Goal: Task Accomplishment & Management: Manage account settings

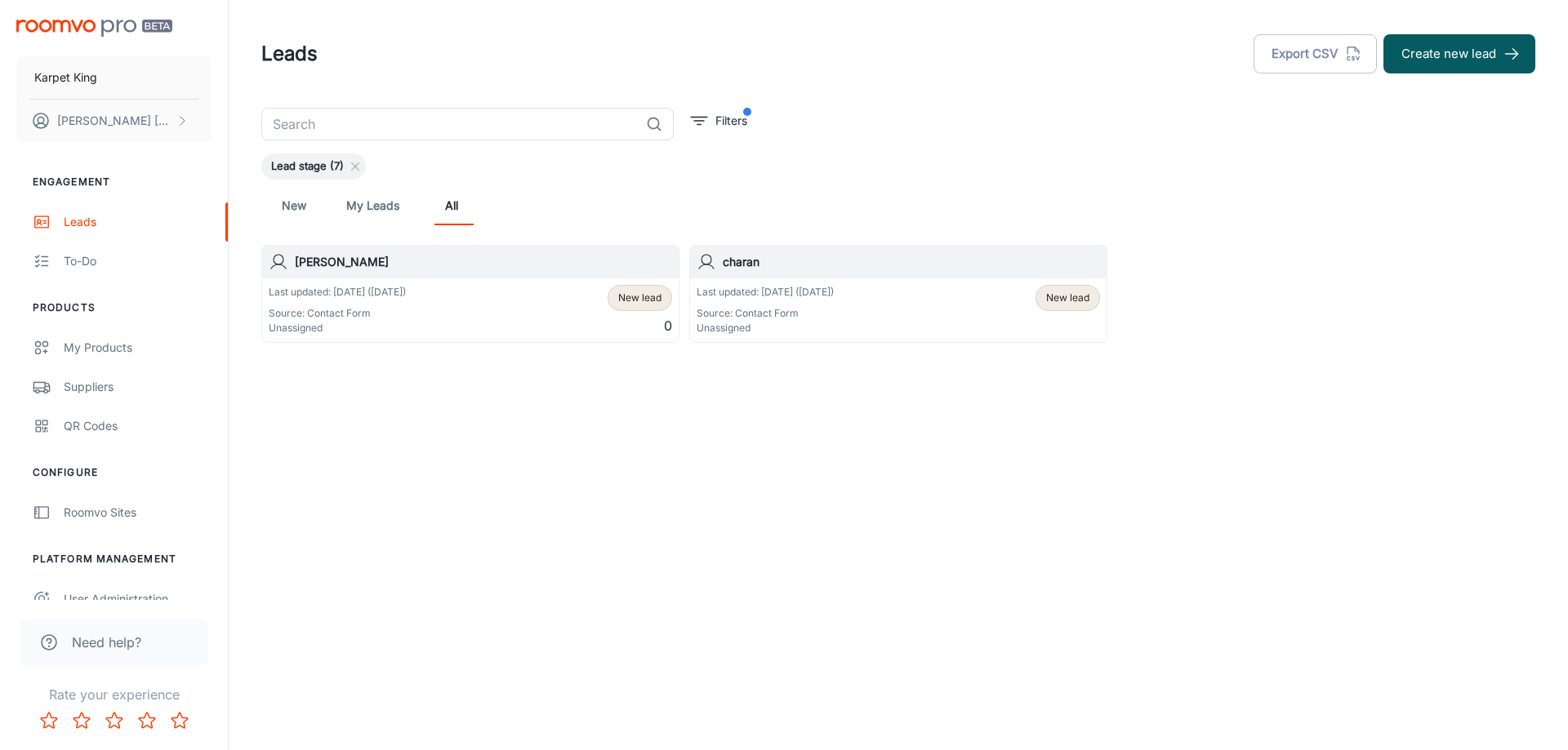
click at [552, 463] on div "Karpet King [PERSON_NAME] Engagement Leads To-do Products My Products Suppliers…" at bounding box center [784, 375] width 1568 height 750
click at [622, 496] on div "Karpet King [PERSON_NAME] Engagement Leads To-do Products My Products Suppliers…" at bounding box center [784, 375] width 1568 height 750
click at [96, 346] on div "My Products" at bounding box center [138, 347] width 148 height 18
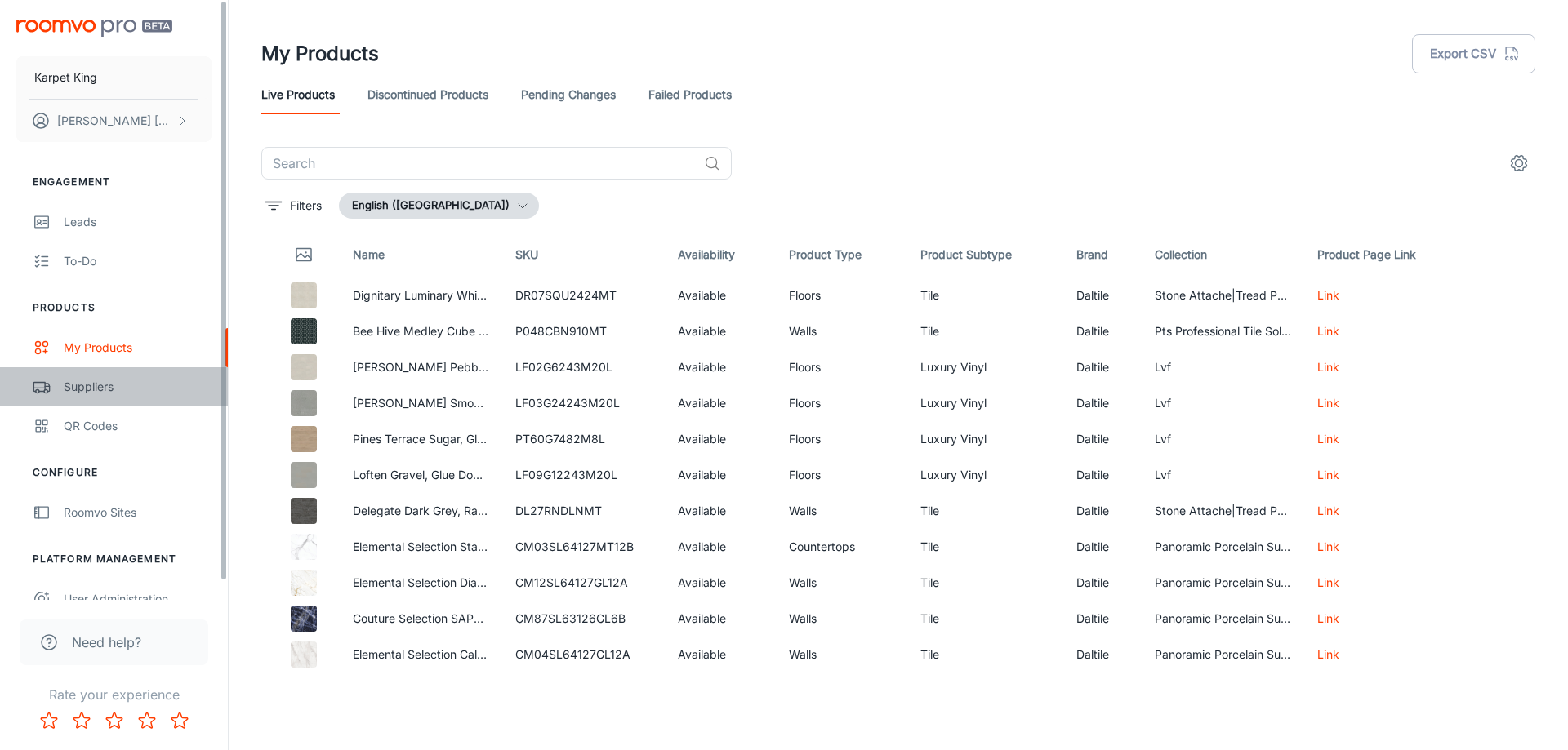
click at [110, 383] on div "Suppliers" at bounding box center [138, 386] width 148 height 18
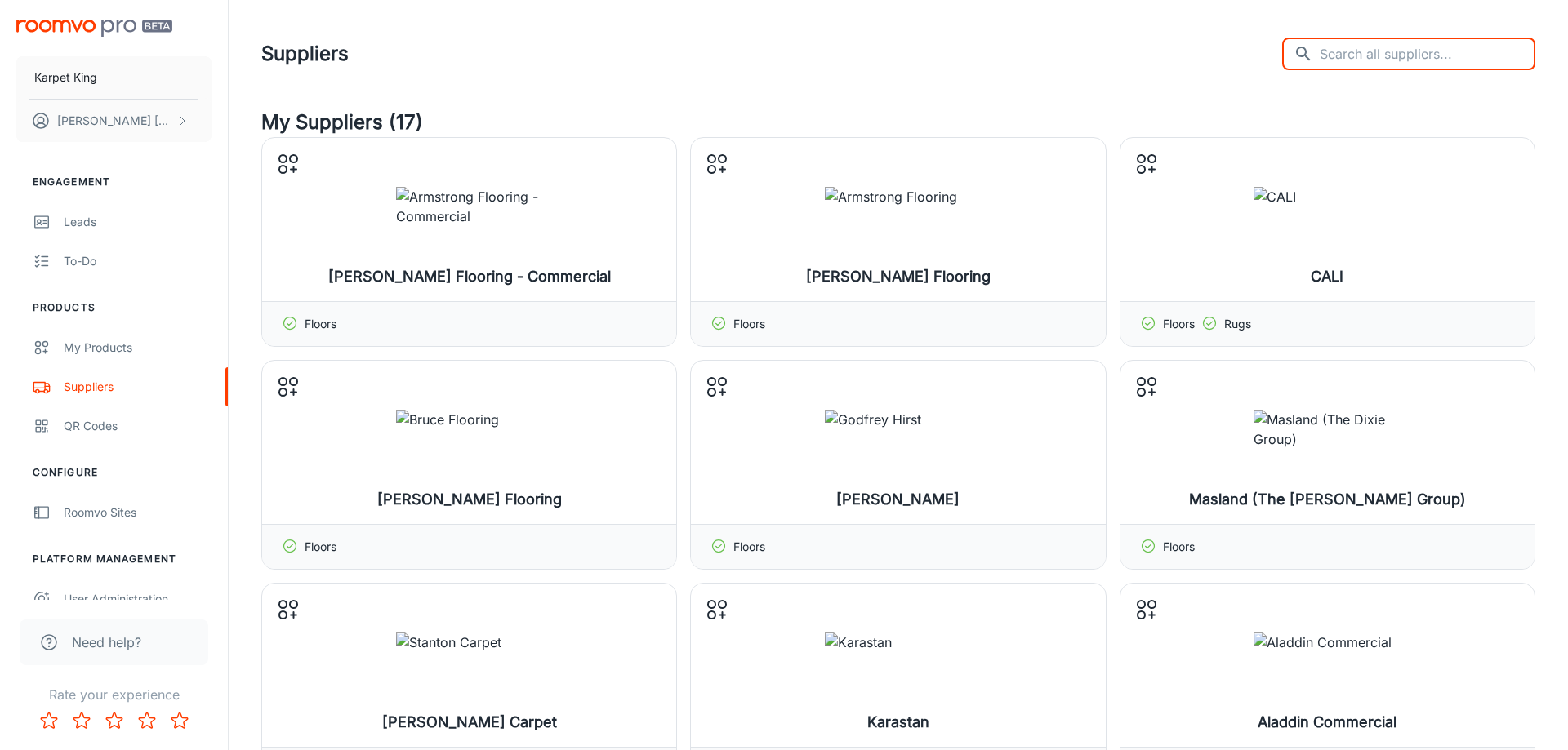
click at [1387, 67] on input "text" at bounding box center [1427, 53] width 216 height 32
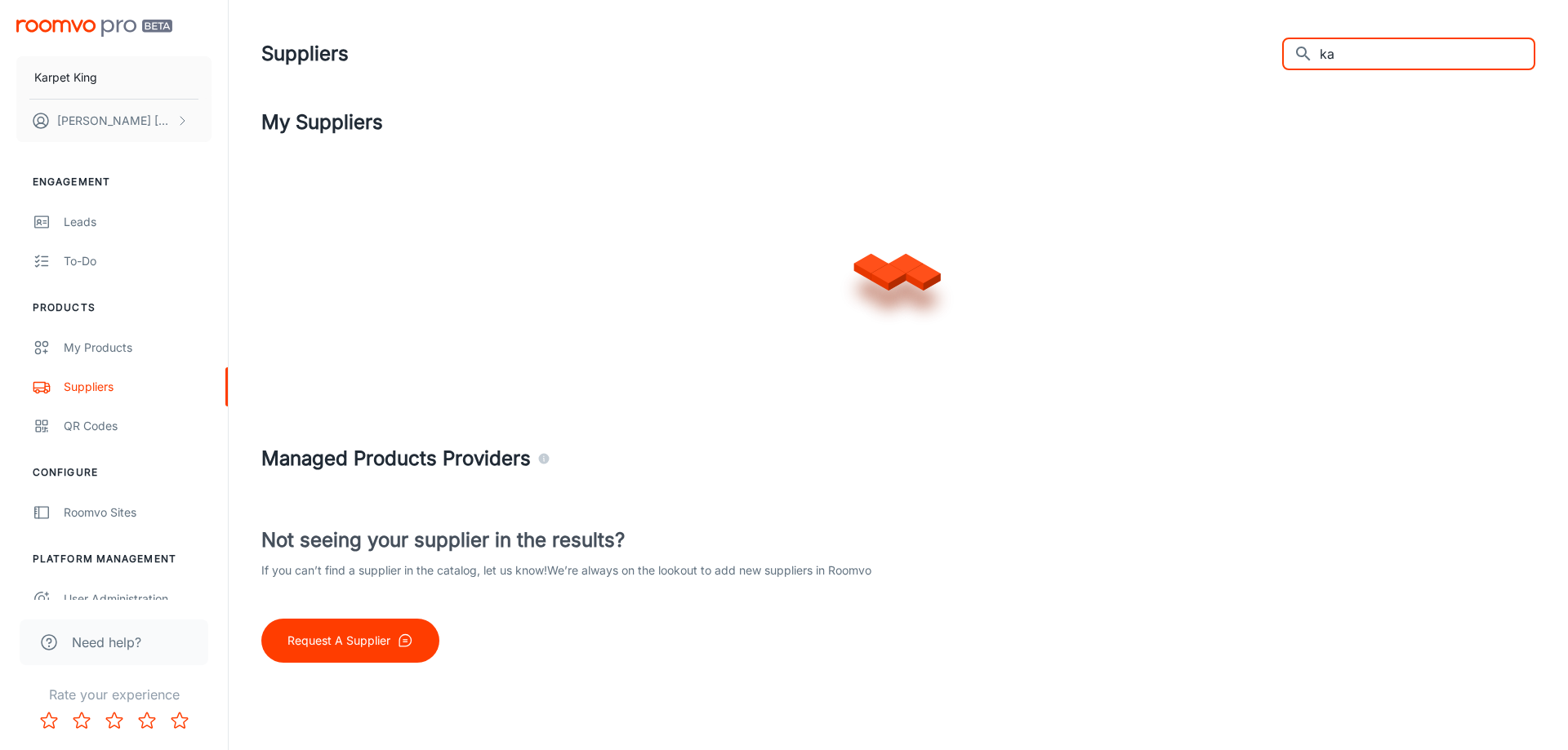
type input "k"
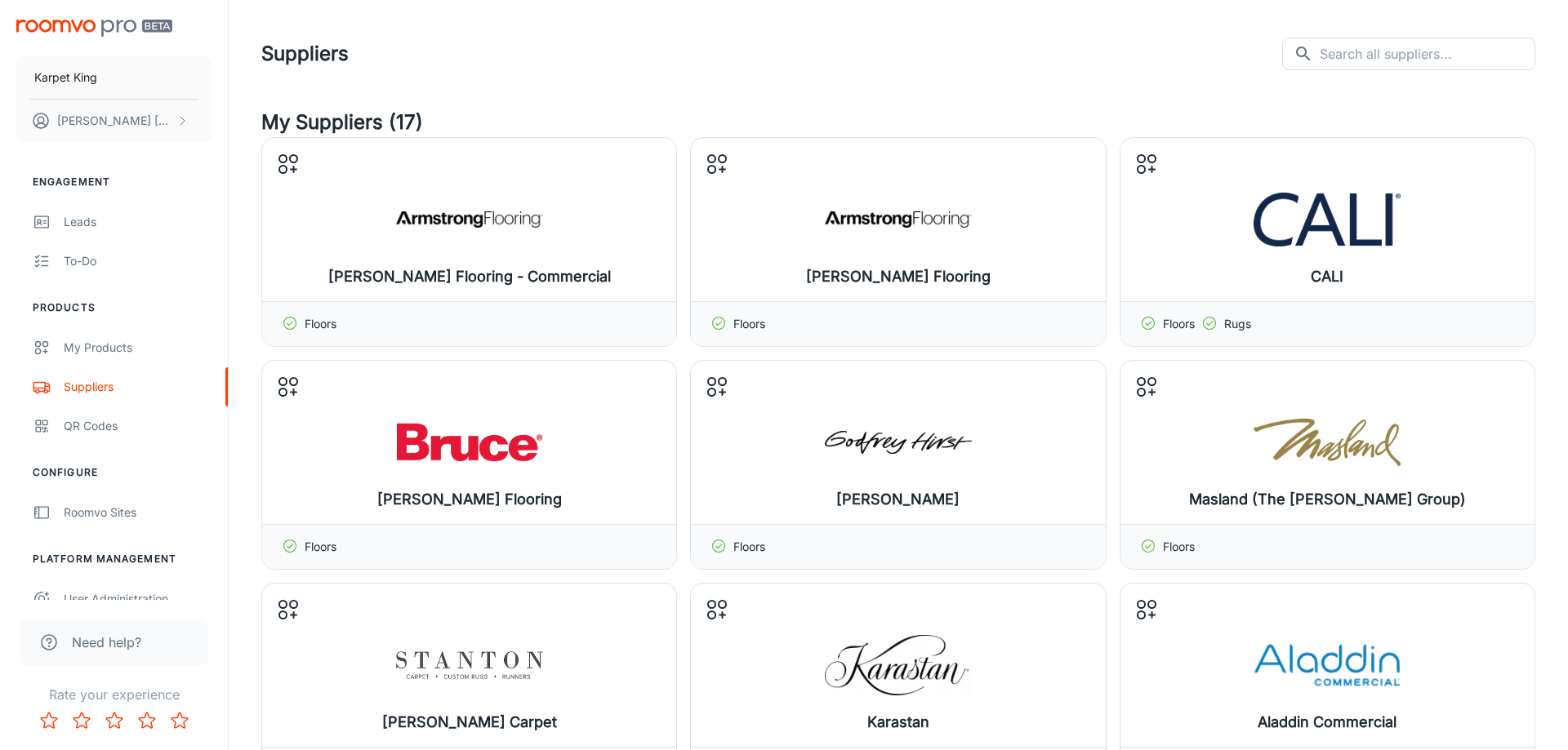
drag, startPoint x: 0, startPoint y: 62, endPoint x: -4, endPoint y: 81, distance: 19.4
click at [0, 81] on div "Karpet King [PERSON_NAME] Engagement Leads To-do Products My Products Suppliers…" at bounding box center [114, 299] width 228 height 600
click at [1417, 59] on input "text" at bounding box center [1427, 53] width 216 height 32
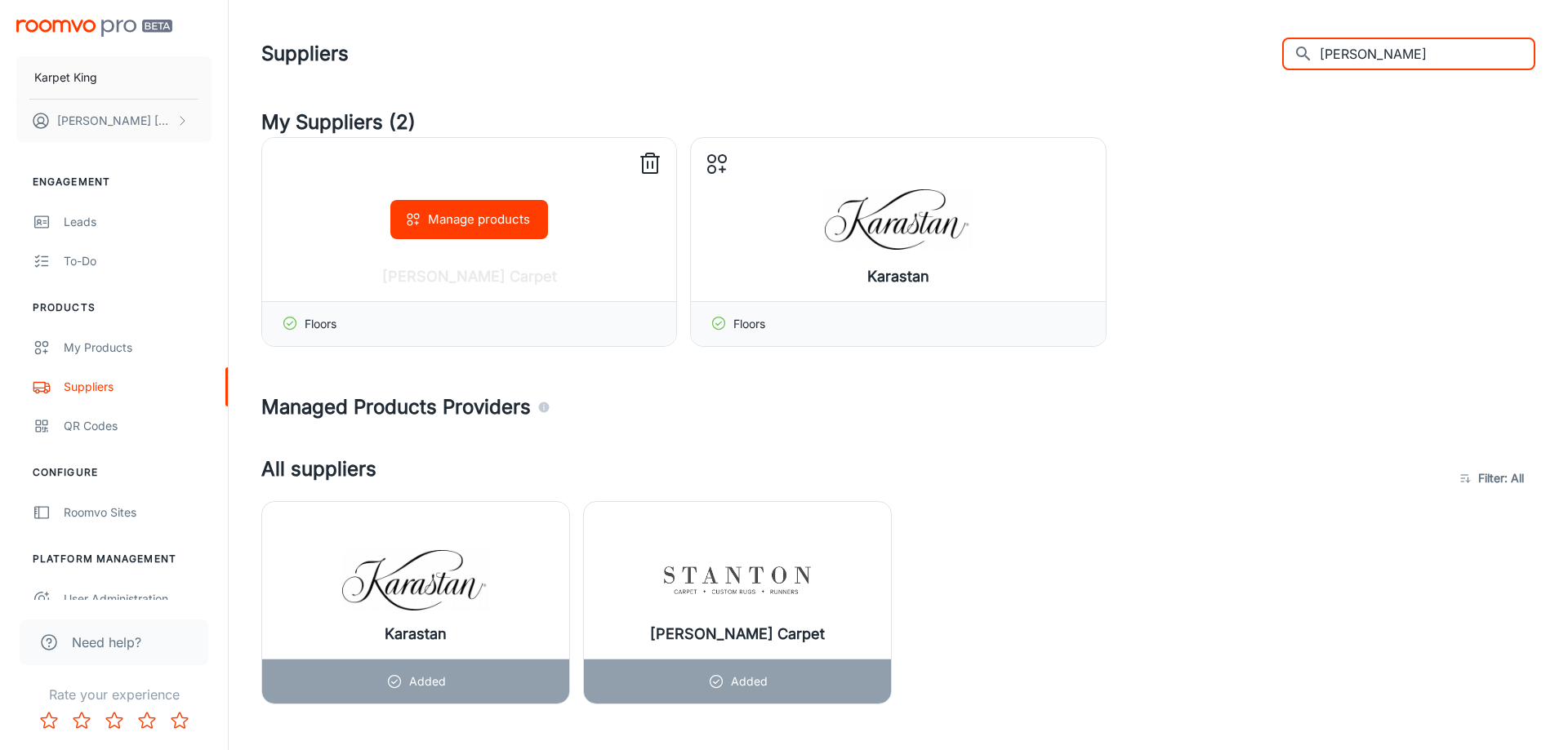
type input "[PERSON_NAME]"
click at [451, 221] on button "Manage products" at bounding box center [469, 220] width 158 height 39
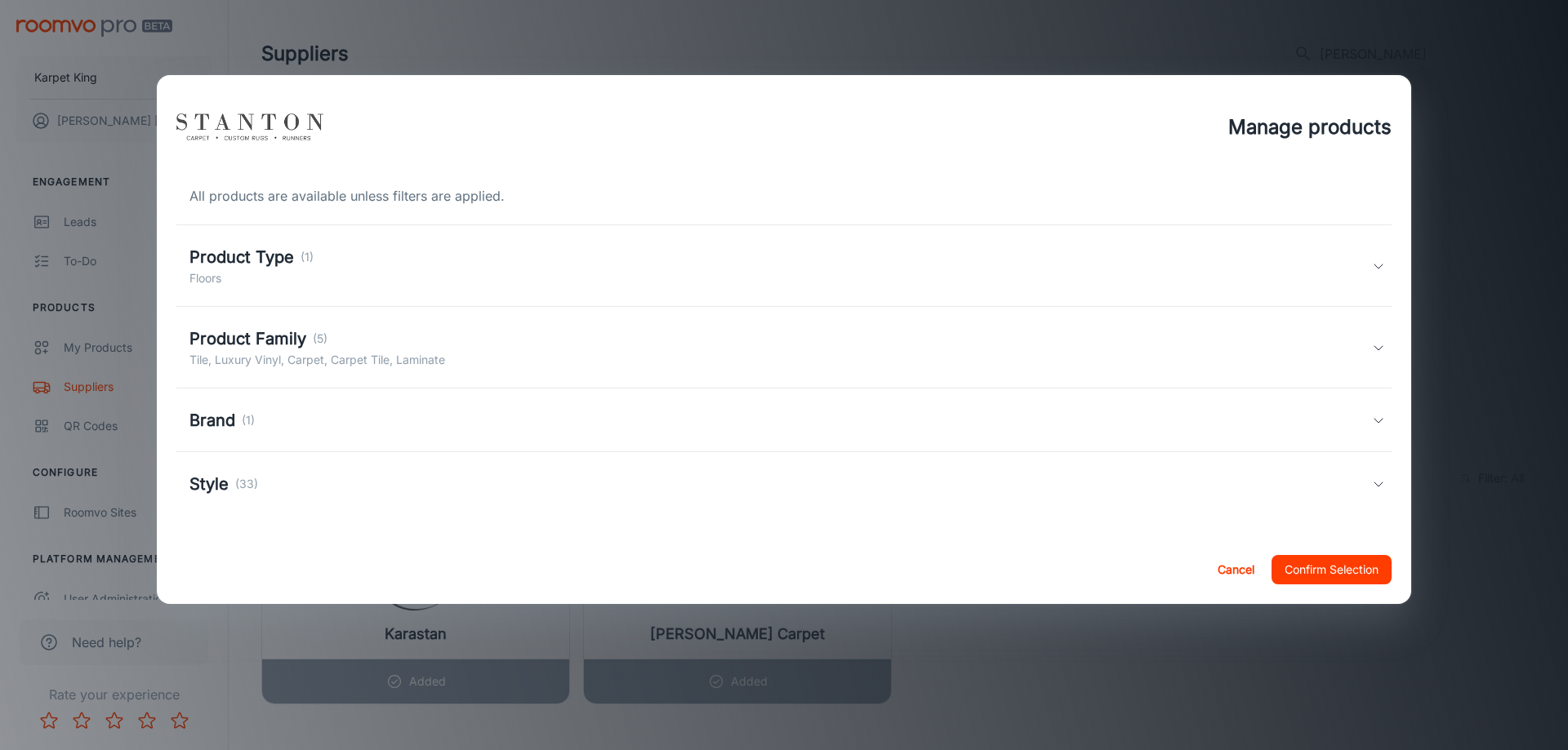
click at [306, 339] on h5 "Product Family" at bounding box center [248, 339] width 117 height 25
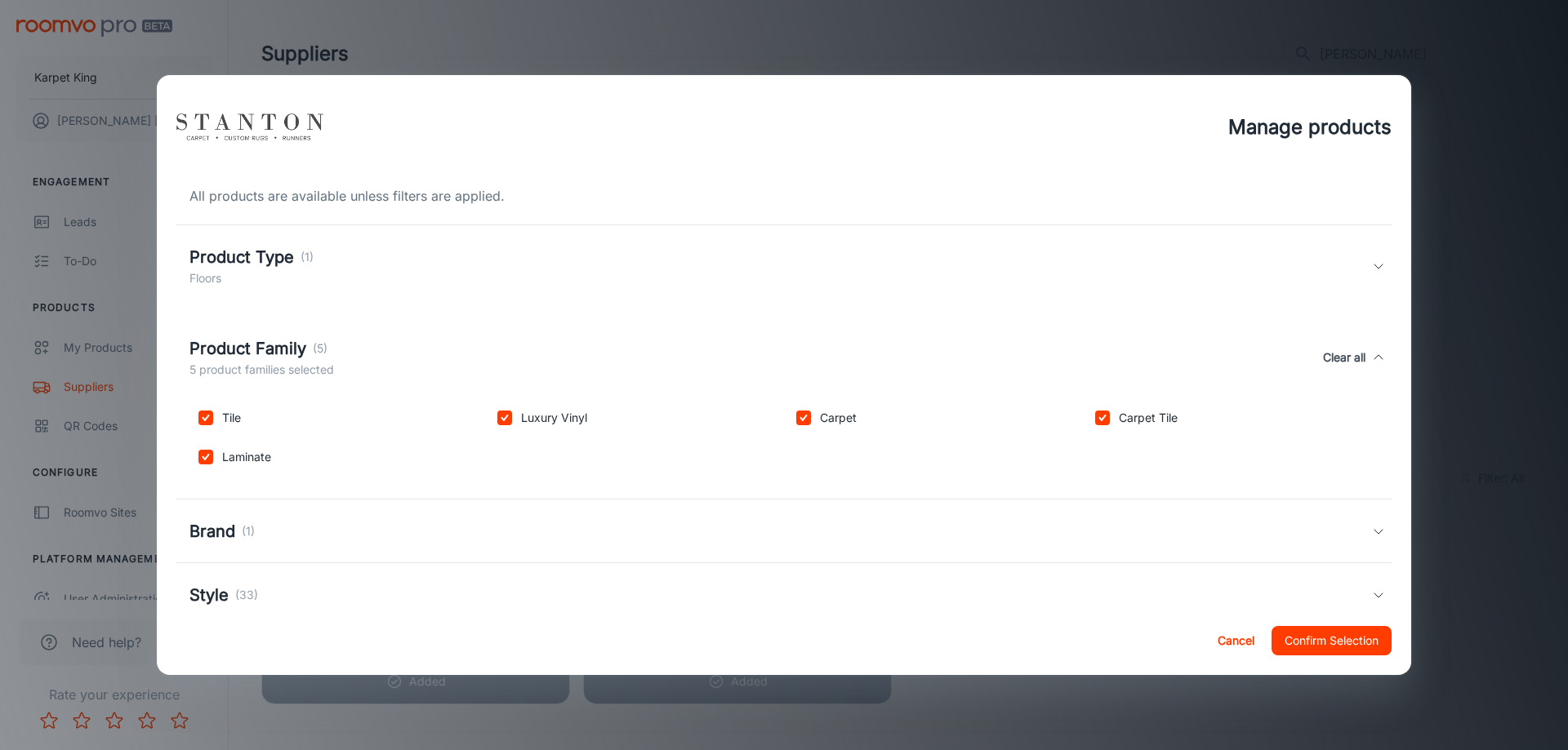
click at [269, 262] on h5 "Product Type" at bounding box center [241, 257] width 104 height 25
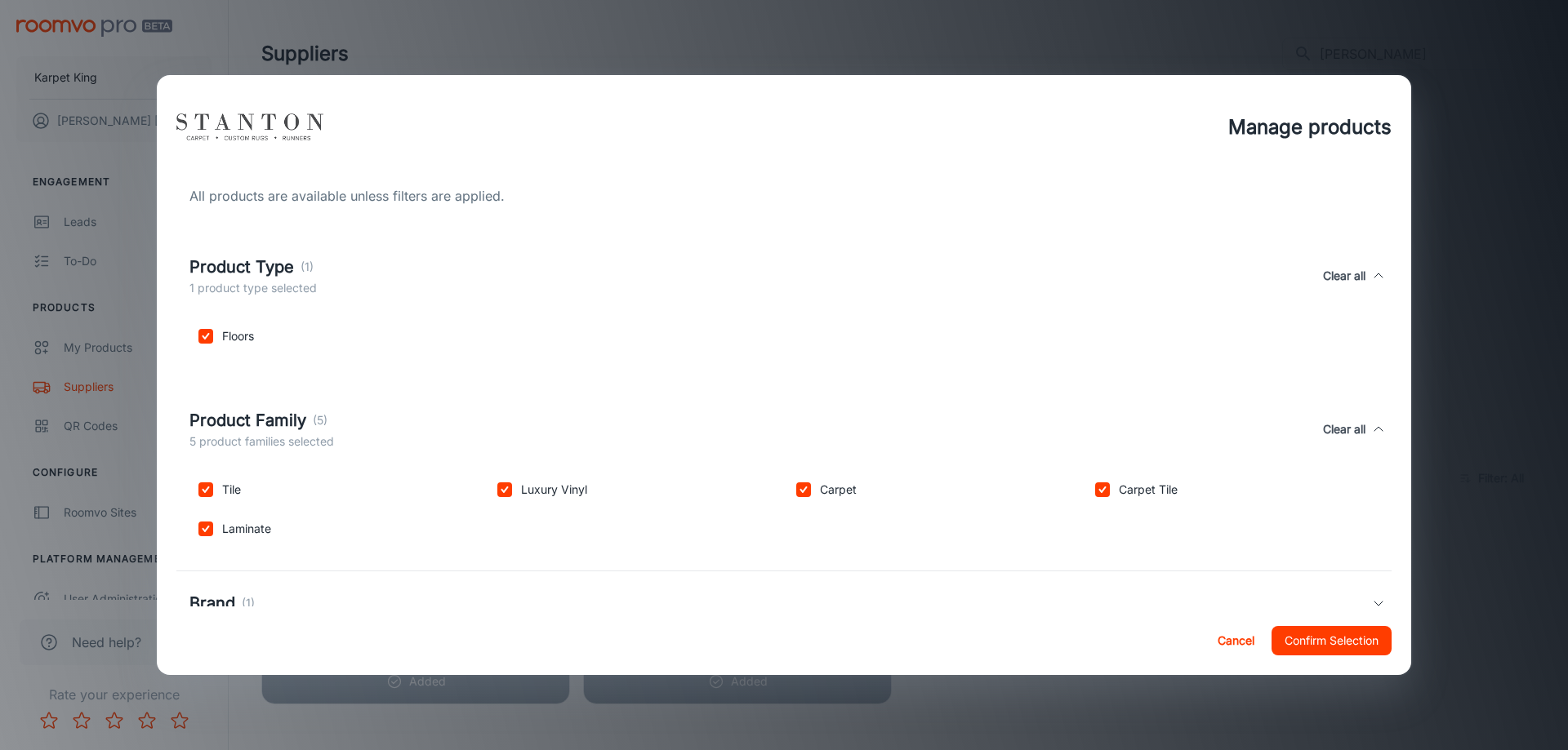
click at [245, 596] on div "Brand (1)" at bounding box center [222, 602] width 65 height 25
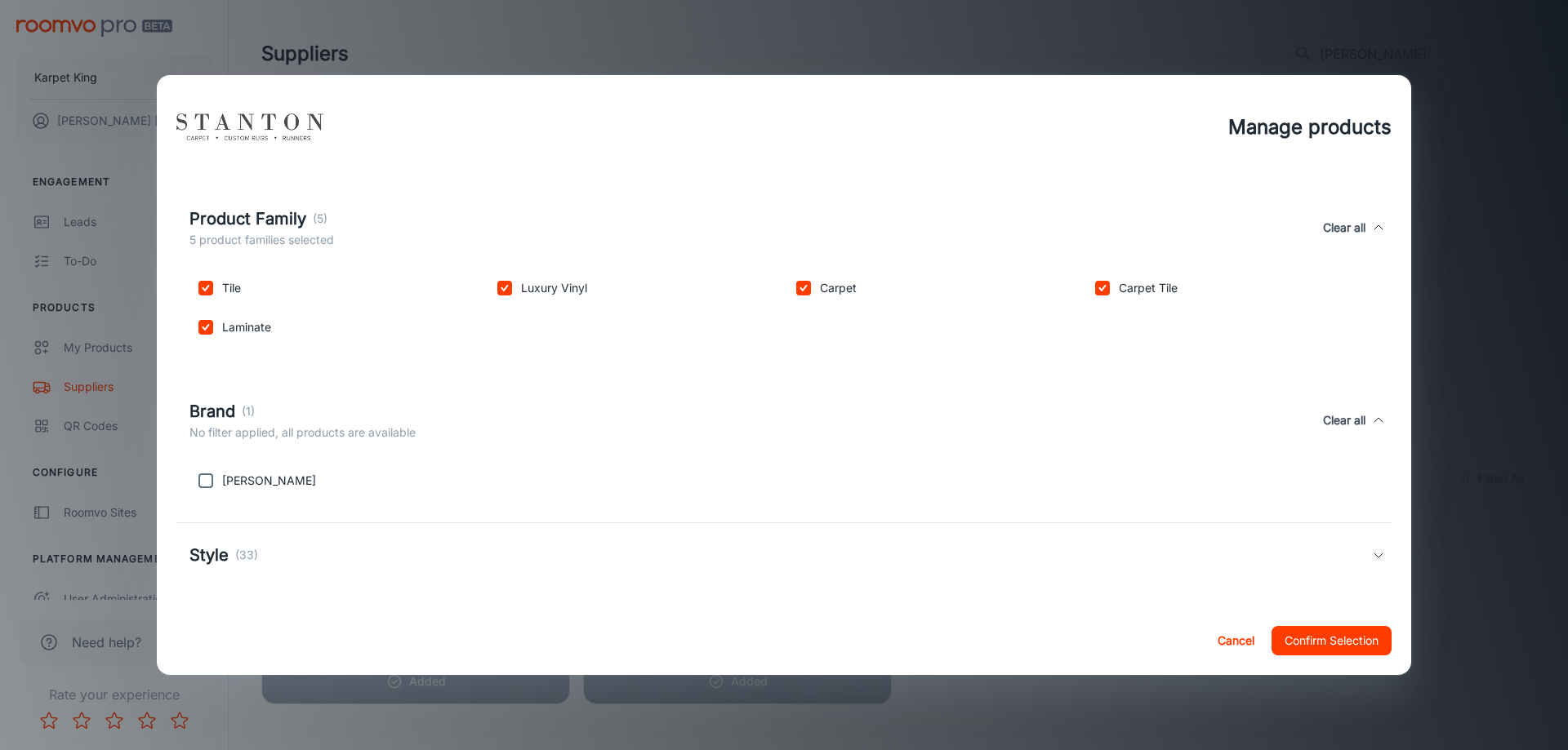
click at [210, 476] on input "checkbox" at bounding box center [205, 480] width 32 height 32
checkbox input "true"
click at [226, 547] on h5 "Style" at bounding box center [209, 555] width 39 height 25
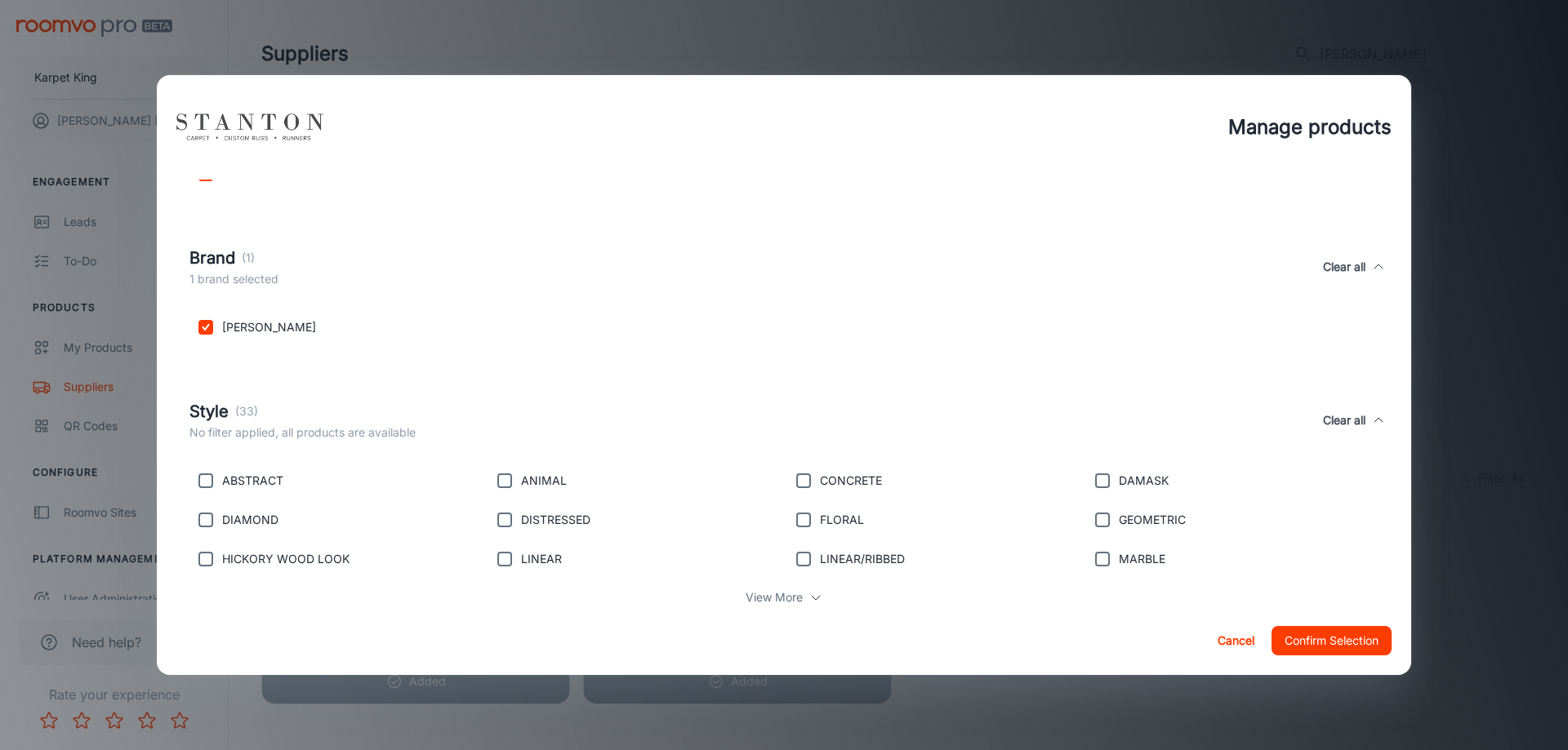
scroll to position [395, 0]
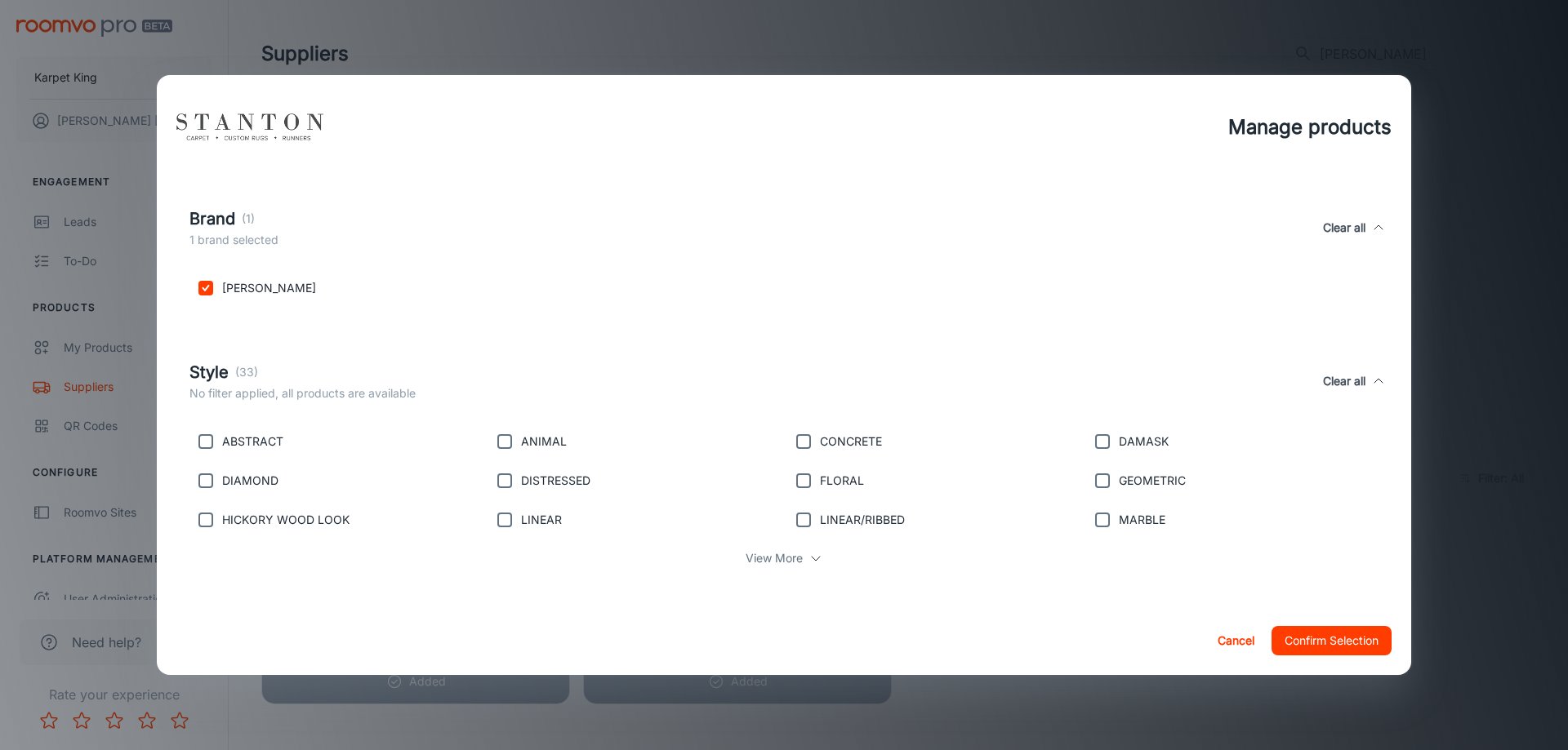
click at [1099, 441] on input "checkbox" at bounding box center [1102, 441] width 32 height 32
checkbox input "true"
click at [1098, 487] on input "checkbox" at bounding box center [1102, 480] width 32 height 32
checkbox input "true"
click at [1098, 518] on input "checkbox" at bounding box center [1102, 519] width 32 height 32
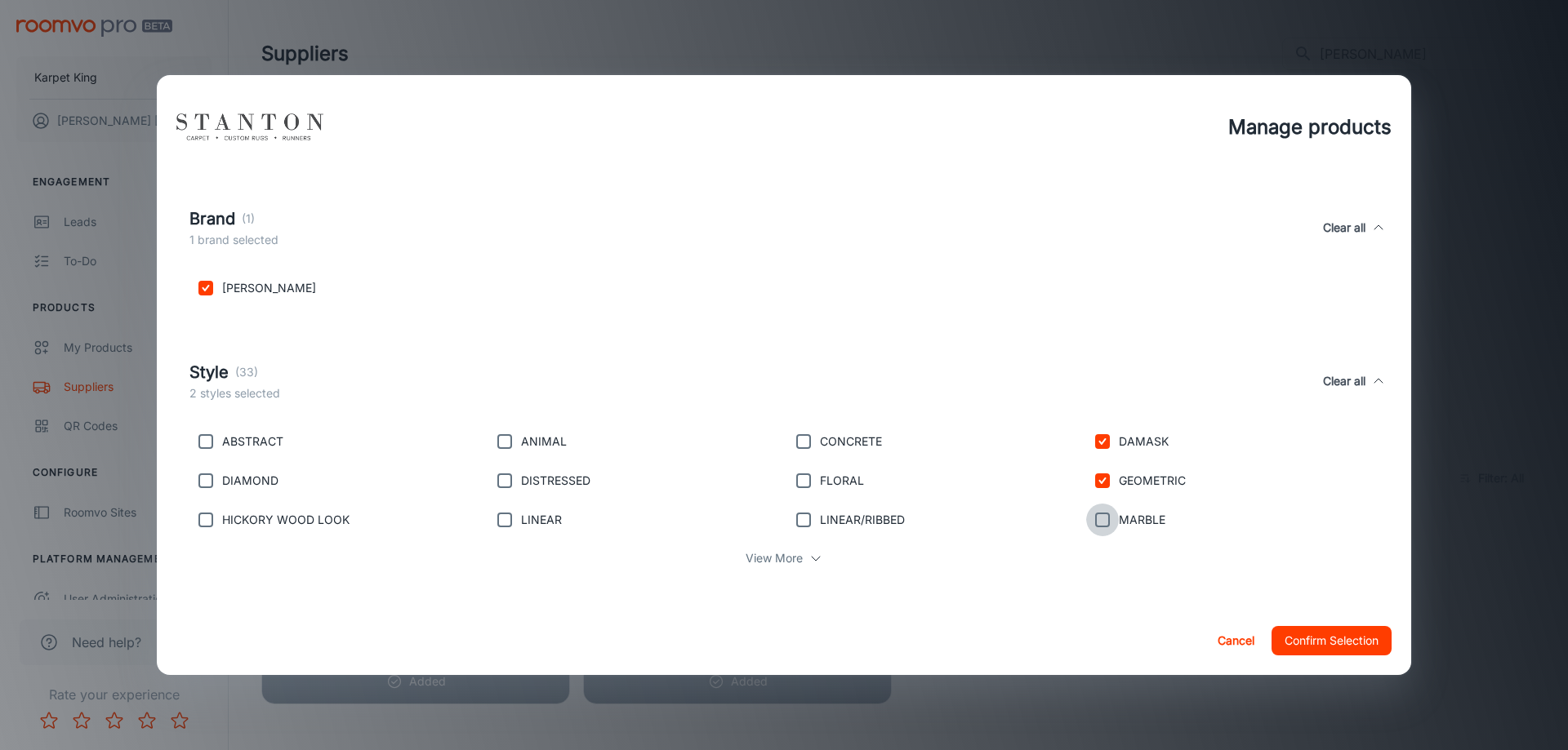
checkbox input "true"
click at [811, 520] on input "checkbox" at bounding box center [803, 519] width 32 height 32
checkbox input "true"
click at [807, 485] on input "checkbox" at bounding box center [803, 480] width 32 height 32
checkbox input "true"
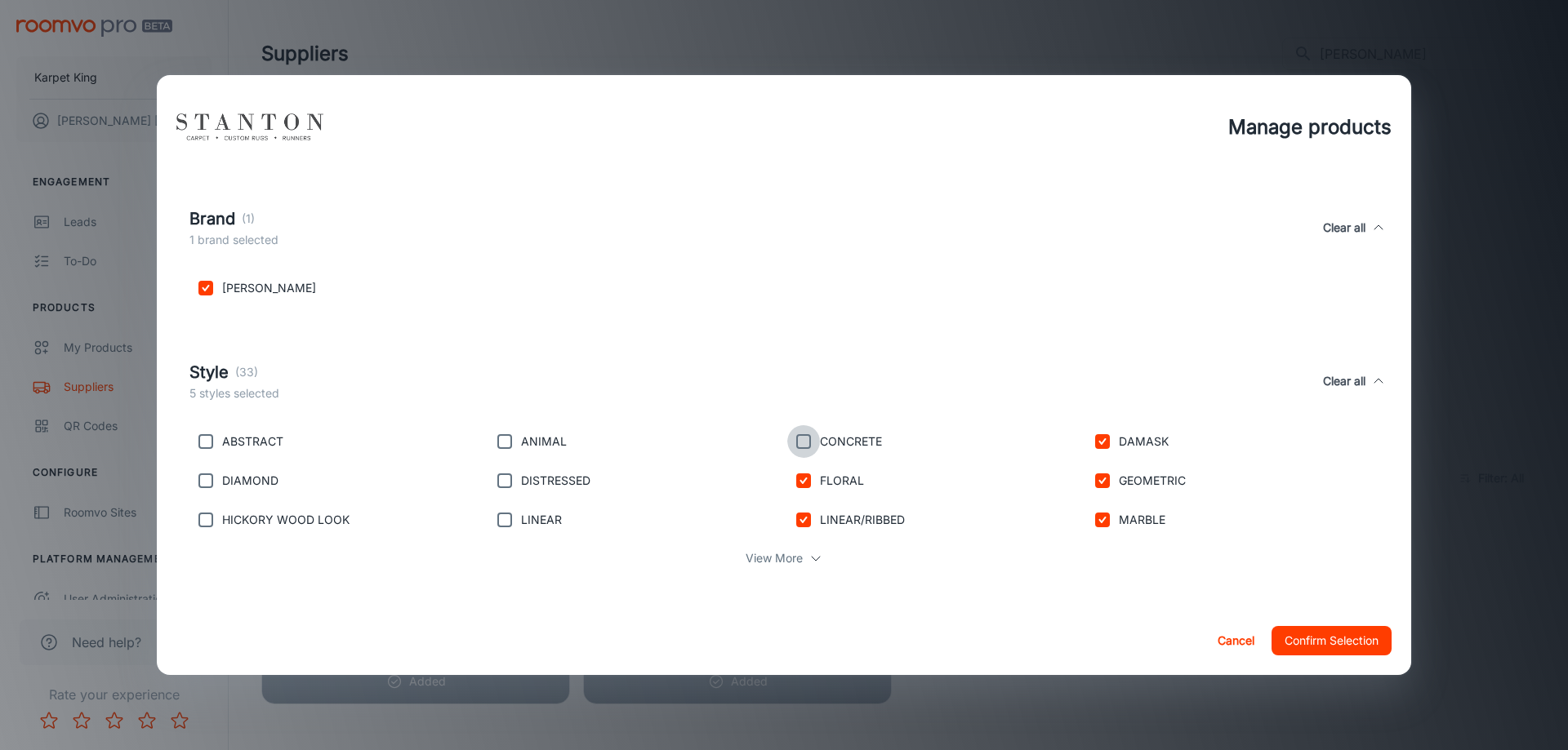
click at [805, 439] on input "checkbox" at bounding box center [803, 441] width 32 height 32
checkbox input "true"
click at [506, 446] on input "checkbox" at bounding box center [504, 441] width 32 height 32
checkbox input "true"
click at [494, 479] on input "checkbox" at bounding box center [504, 480] width 32 height 32
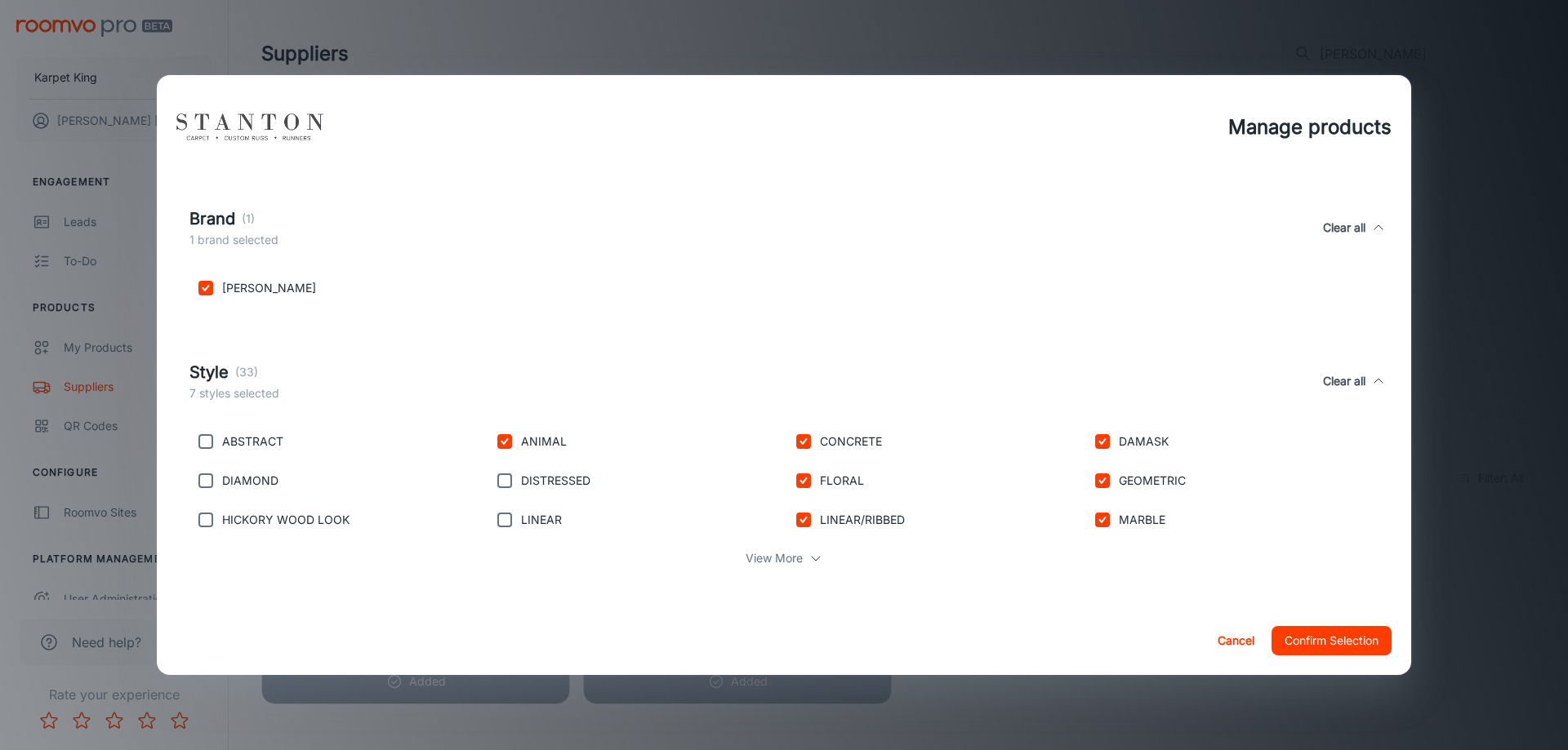
checkbox input "true"
click at [502, 520] on input "checkbox" at bounding box center [504, 519] width 32 height 32
checkbox input "true"
click at [210, 529] on input "checkbox" at bounding box center [205, 519] width 32 height 32
checkbox input "true"
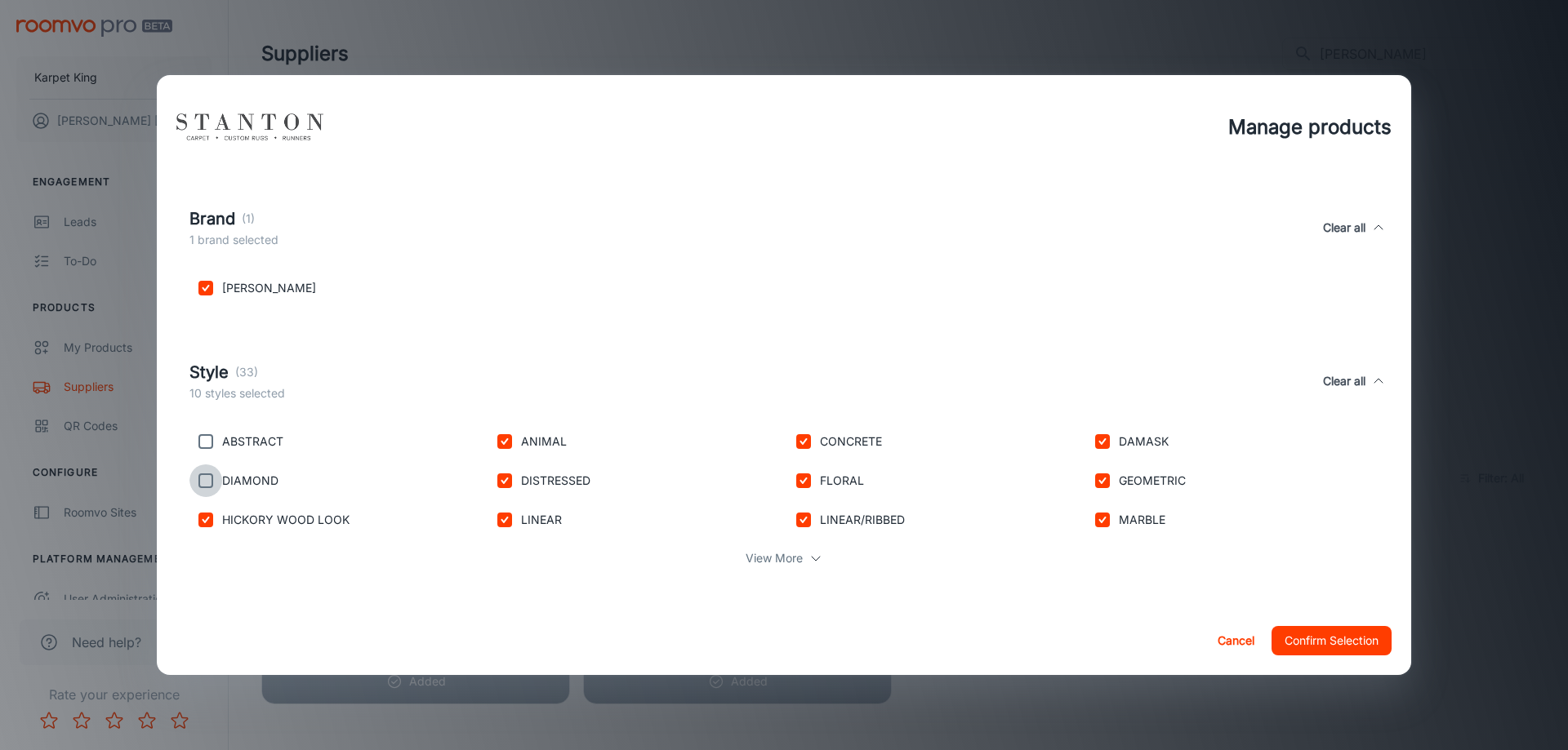
click at [200, 482] on input "checkbox" at bounding box center [205, 480] width 32 height 32
checkbox input "true"
click at [197, 424] on div "ABSTRACT" at bounding box center [332, 438] width 299 height 39
click at [195, 439] on input "checkbox" at bounding box center [205, 441] width 32 height 32
checkbox input "true"
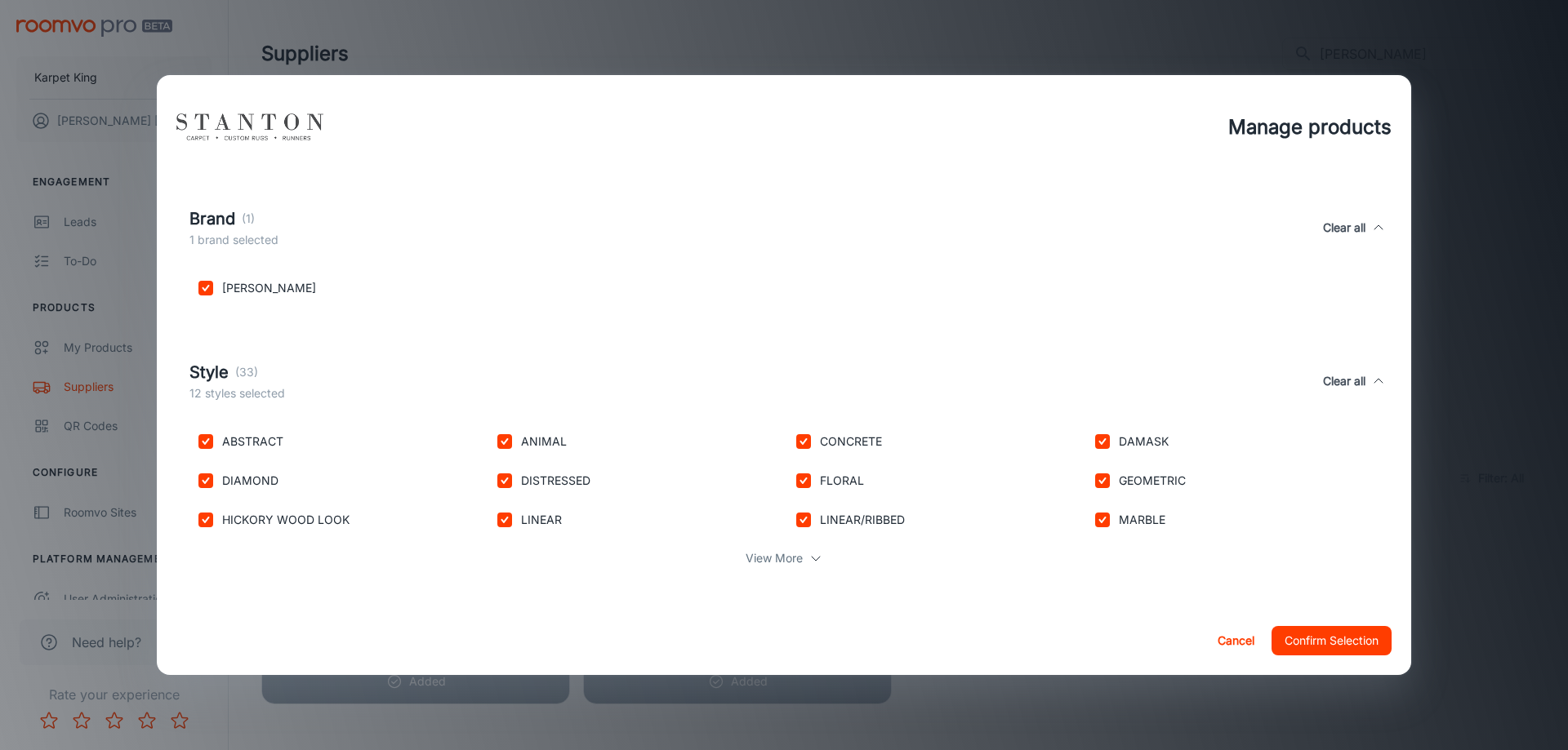
click at [776, 556] on p "View More" at bounding box center [773, 557] width 57 height 18
click at [1105, 592] on input "checkbox" at bounding box center [1102, 598] width 32 height 32
checkbox input "true"
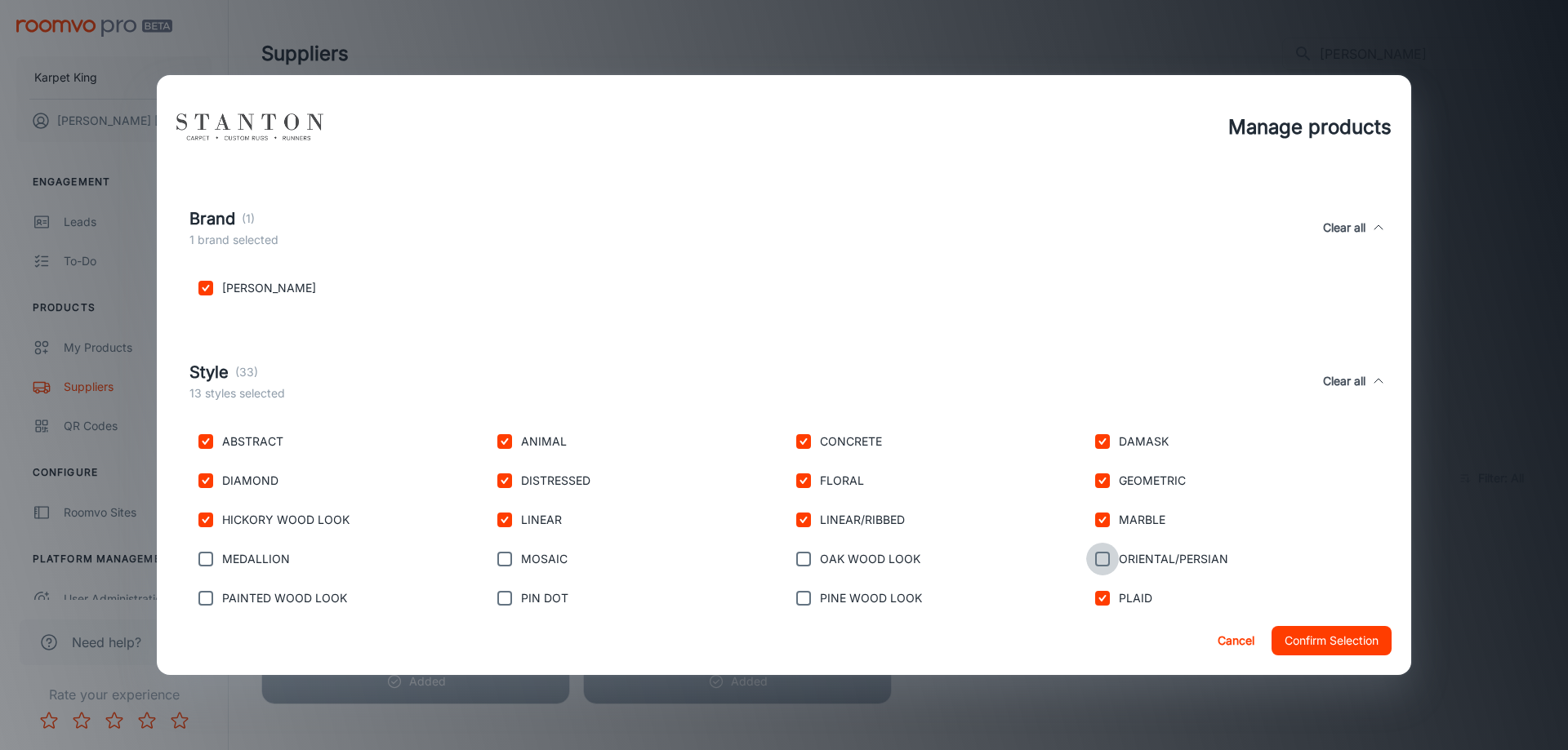
click at [1110, 556] on input "checkbox" at bounding box center [1102, 559] width 32 height 32
checkbox input "true"
drag, startPoint x: 799, startPoint y: 554, endPoint x: 799, endPoint y: 587, distance: 33.0
click at [799, 553] on input "checkbox" at bounding box center [803, 559] width 32 height 32
checkbox input "true"
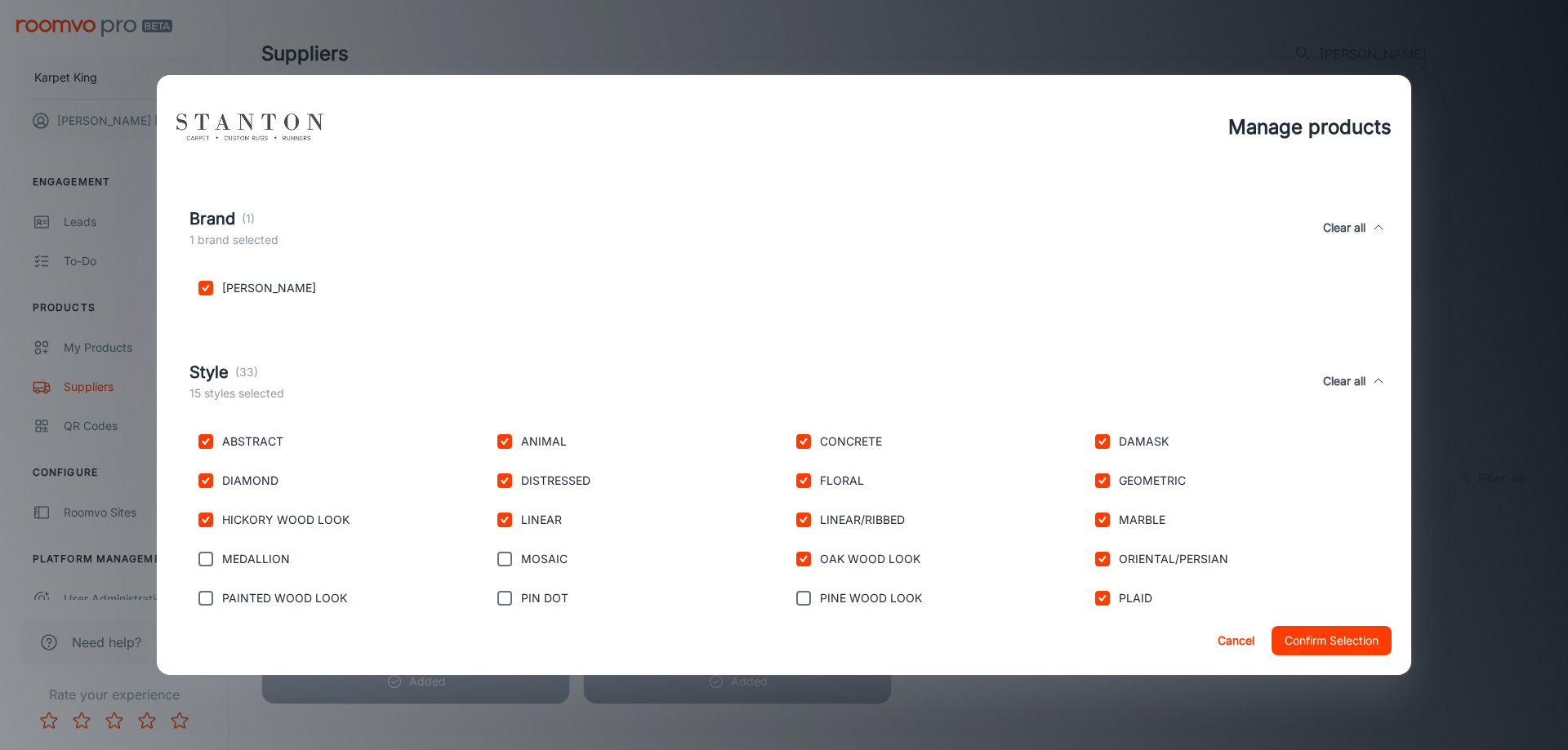
click at [797, 597] on input "checkbox" at bounding box center [803, 598] width 32 height 32
checkbox input "true"
click at [515, 594] on input "checkbox" at bounding box center [504, 598] width 32 height 32
checkbox input "true"
click at [508, 547] on input "checkbox" at bounding box center [504, 559] width 32 height 32
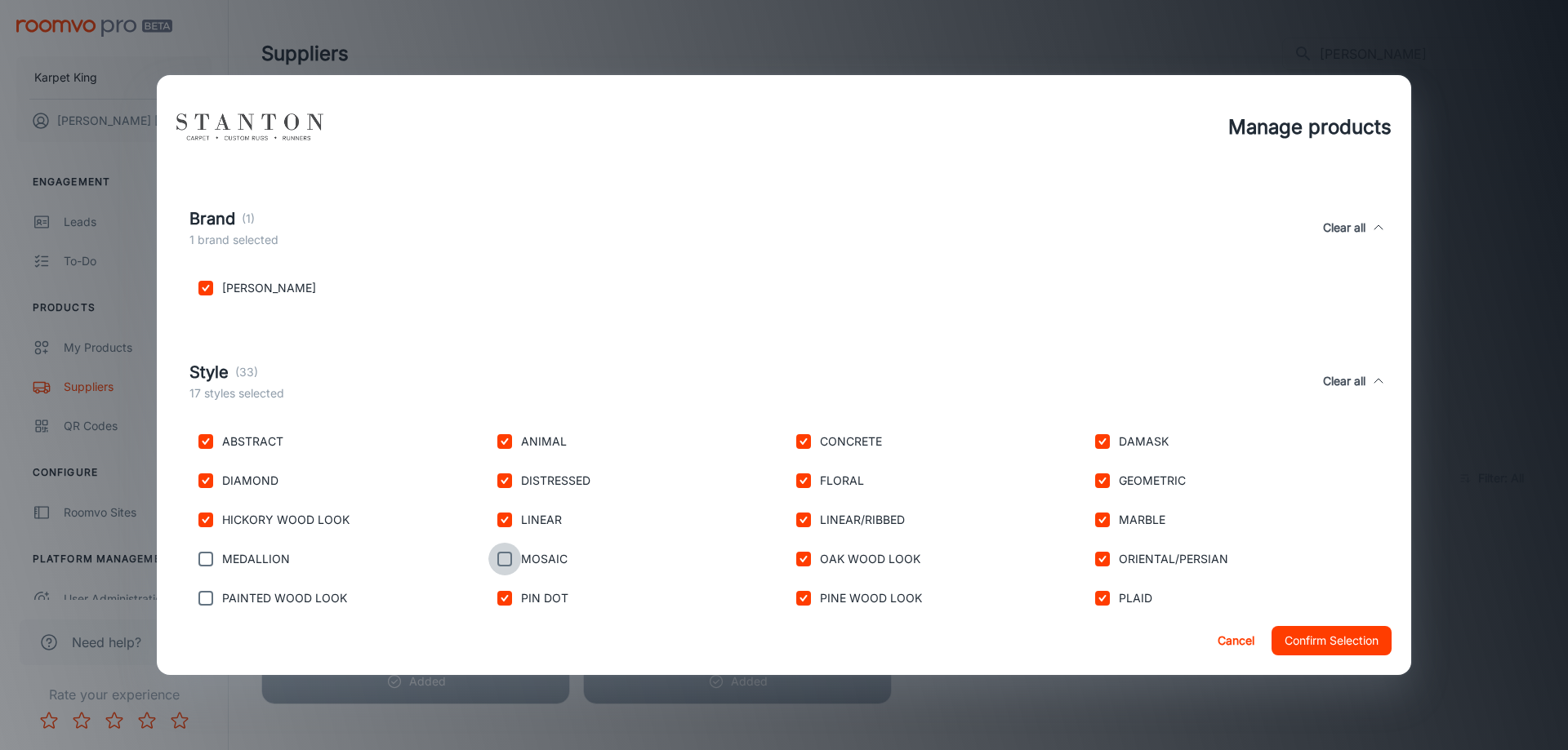
checkbox input "true"
click at [205, 564] on input "checkbox" at bounding box center [205, 559] width 32 height 32
checkbox input "true"
click at [207, 596] on input "checkbox" at bounding box center [205, 598] width 32 height 32
checkbox input "true"
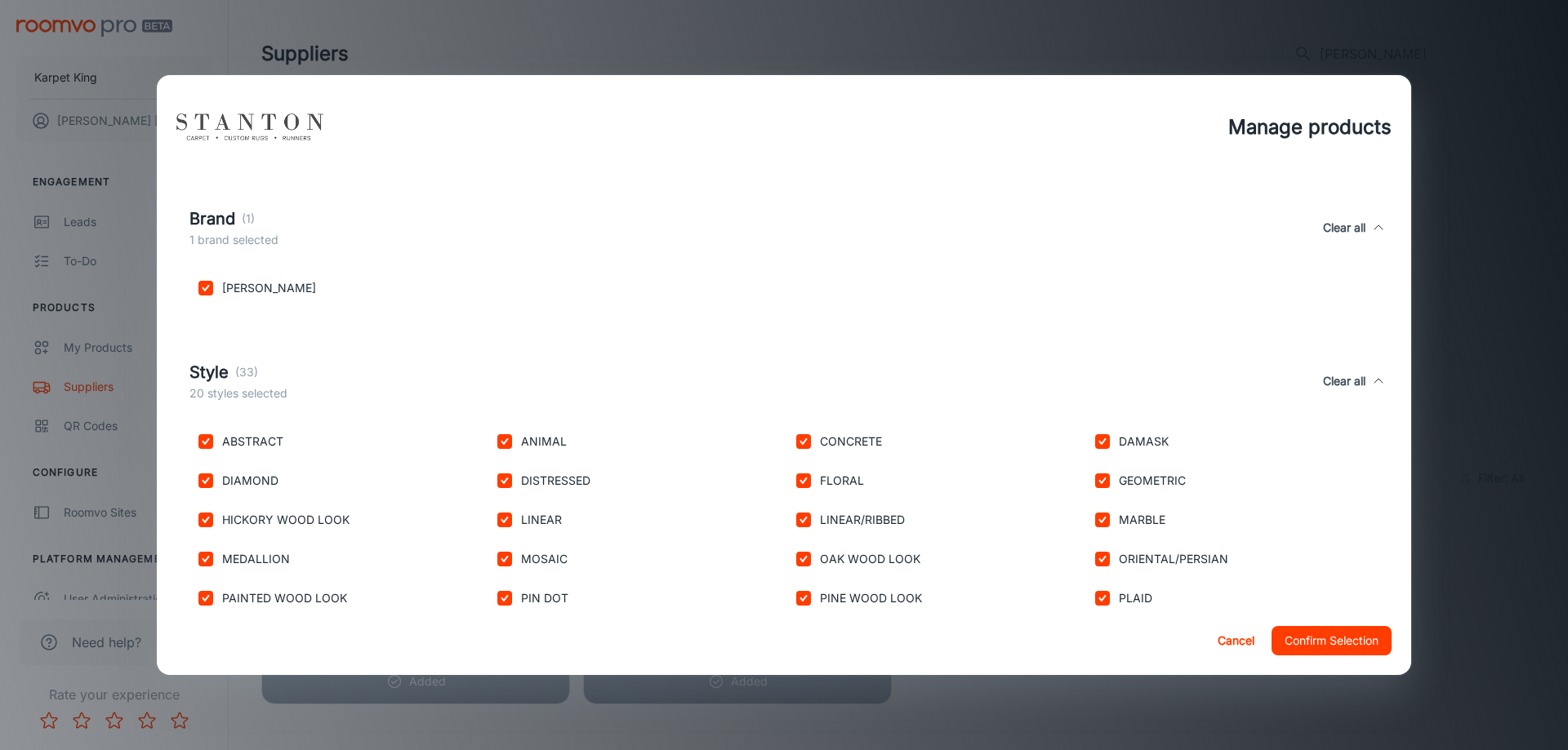
drag, startPoint x: 1411, startPoint y: 446, endPoint x: 1411, endPoint y: 475, distance: 29.0
click at [1411, 475] on div "Manage products All products are available unless filters are applied. Product …" at bounding box center [784, 375] width 1568 height 750
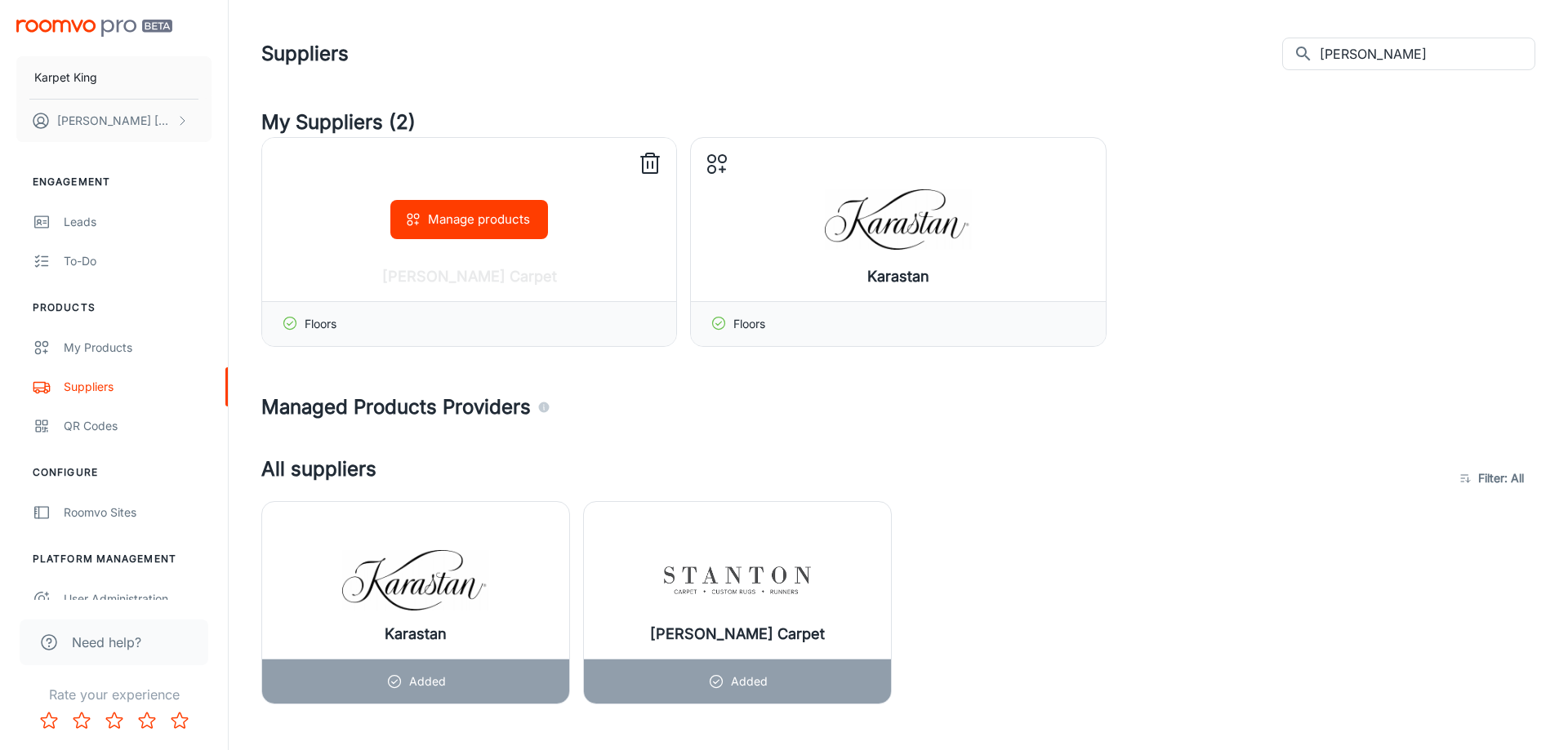
click at [476, 216] on button "Manage products" at bounding box center [469, 220] width 158 height 39
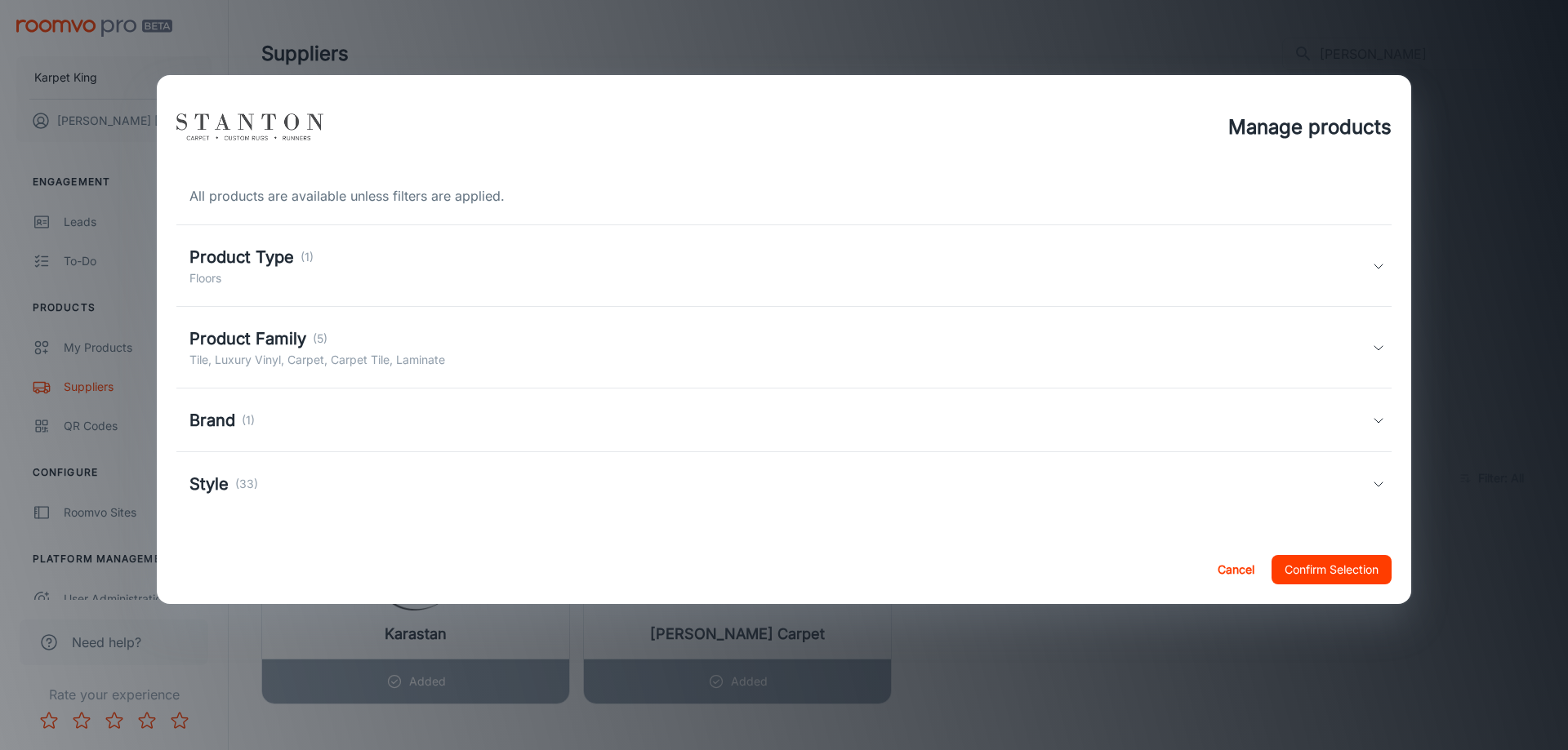
click at [250, 483] on p "(33)" at bounding box center [246, 484] width 23 height 18
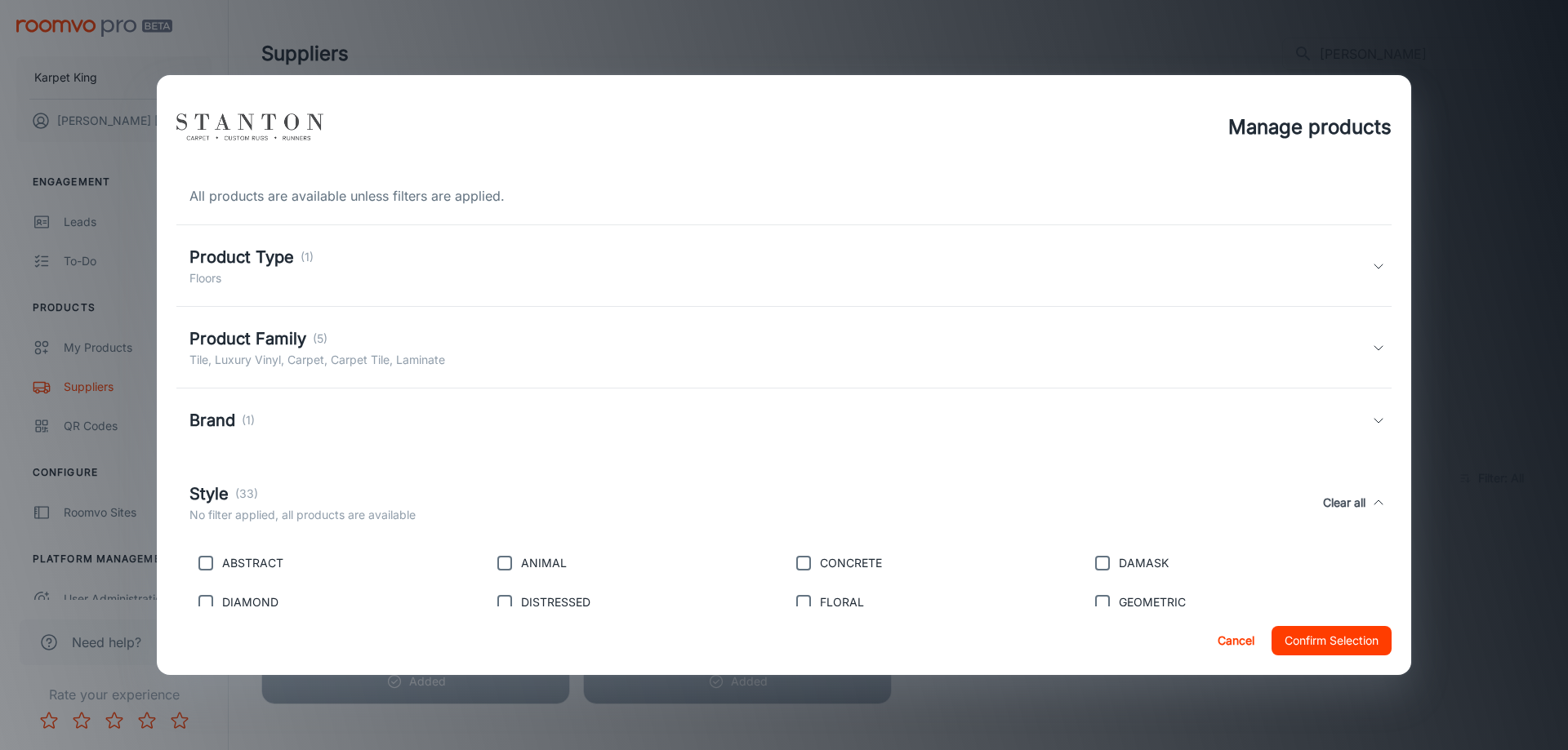
click at [224, 568] on p "ABSTRACT" at bounding box center [253, 562] width 61 height 18
click at [202, 568] on input "checkbox" at bounding box center [205, 562] width 32 height 32
checkbox input "true"
click at [203, 591] on input "checkbox" at bounding box center [205, 602] width 32 height 32
checkbox input "true"
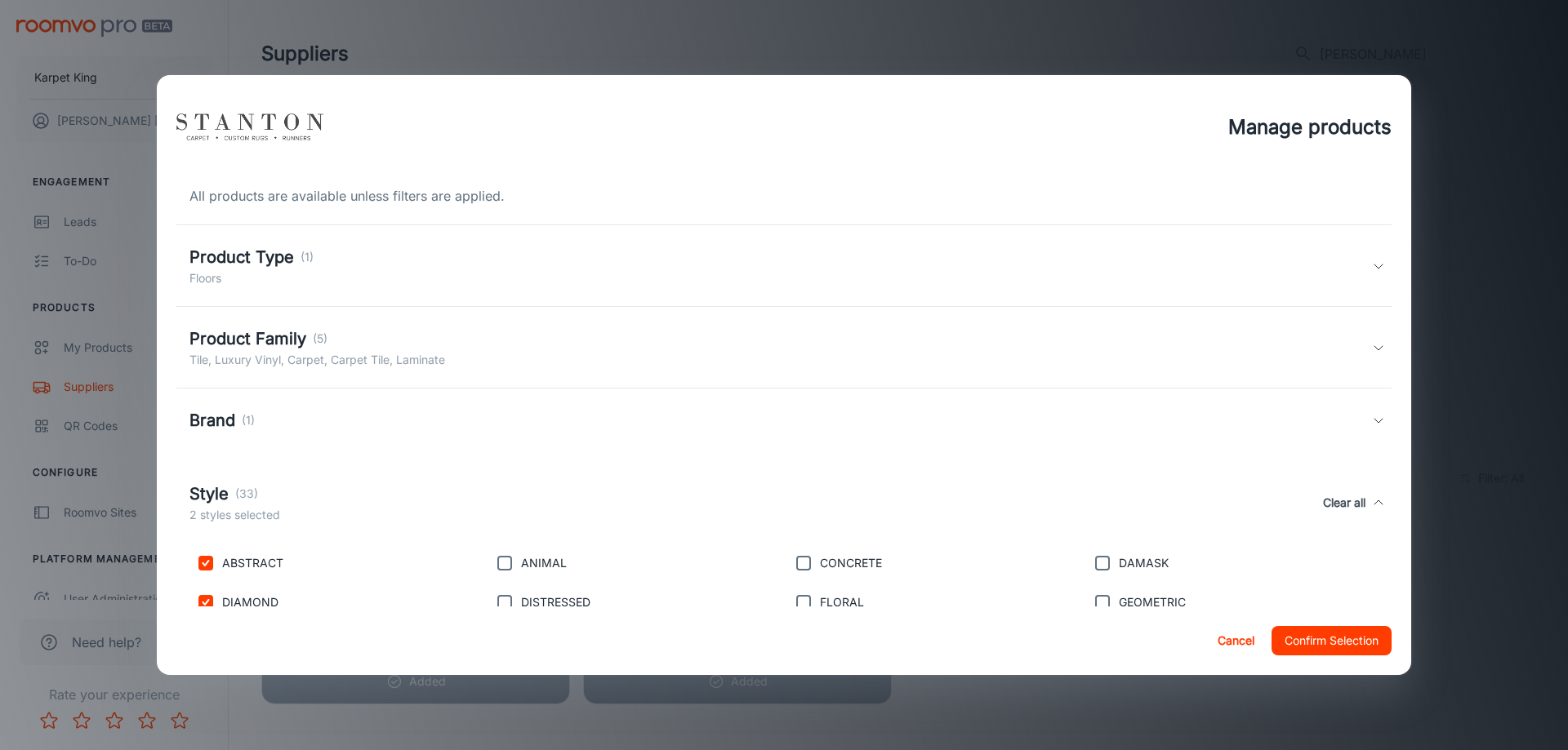
drag, startPoint x: 498, startPoint y: 565, endPoint x: 501, endPoint y: 595, distance: 30.1
click at [500, 566] on input "checkbox" at bounding box center [504, 562] width 32 height 32
checkbox input "true"
drag, startPoint x: 501, startPoint y: 595, endPoint x: 729, endPoint y: 607, distance: 228.3
click at [502, 596] on input "checkbox" at bounding box center [504, 602] width 32 height 32
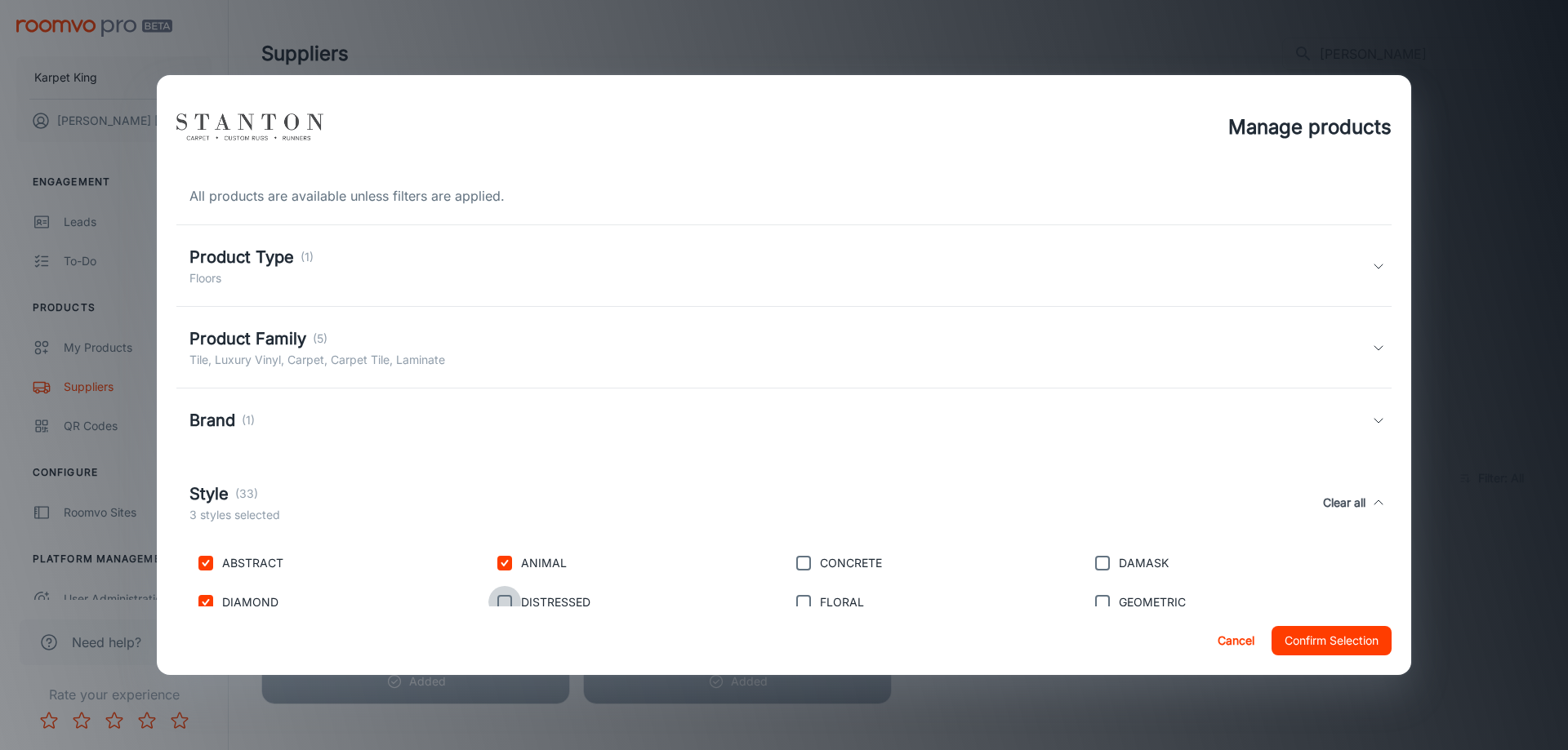
checkbox input "true"
click at [795, 601] on input "checkbox" at bounding box center [803, 602] width 32 height 32
checkbox input "true"
drag, startPoint x: 796, startPoint y: 552, endPoint x: 812, endPoint y: 562, distance: 18.9
click at [797, 552] on input "checkbox" at bounding box center [803, 562] width 32 height 32
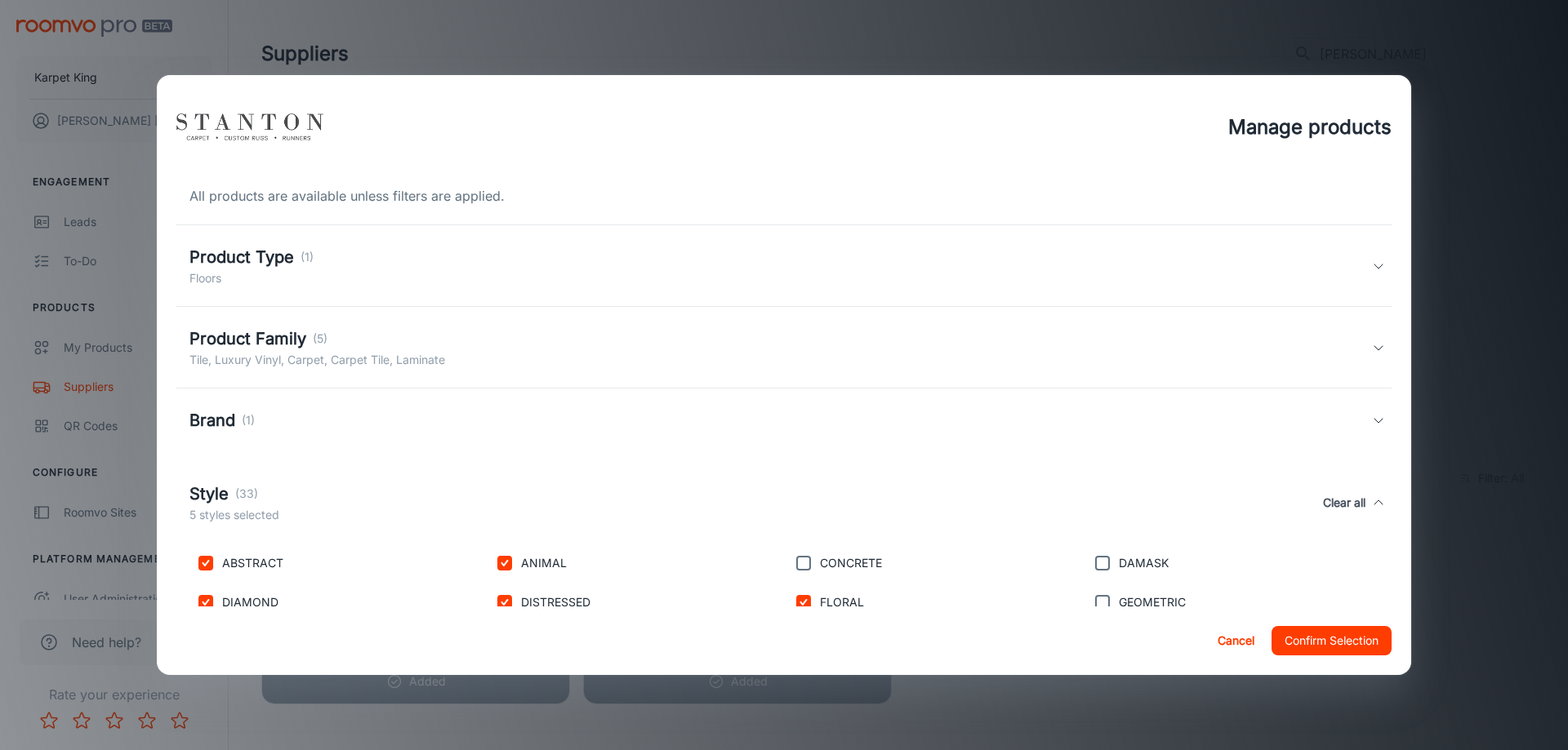
checkbox input "true"
click at [1100, 568] on input "checkbox" at bounding box center [1102, 562] width 32 height 32
checkbox input "true"
click at [1099, 601] on input "checkbox" at bounding box center [1102, 602] width 32 height 32
checkbox input "true"
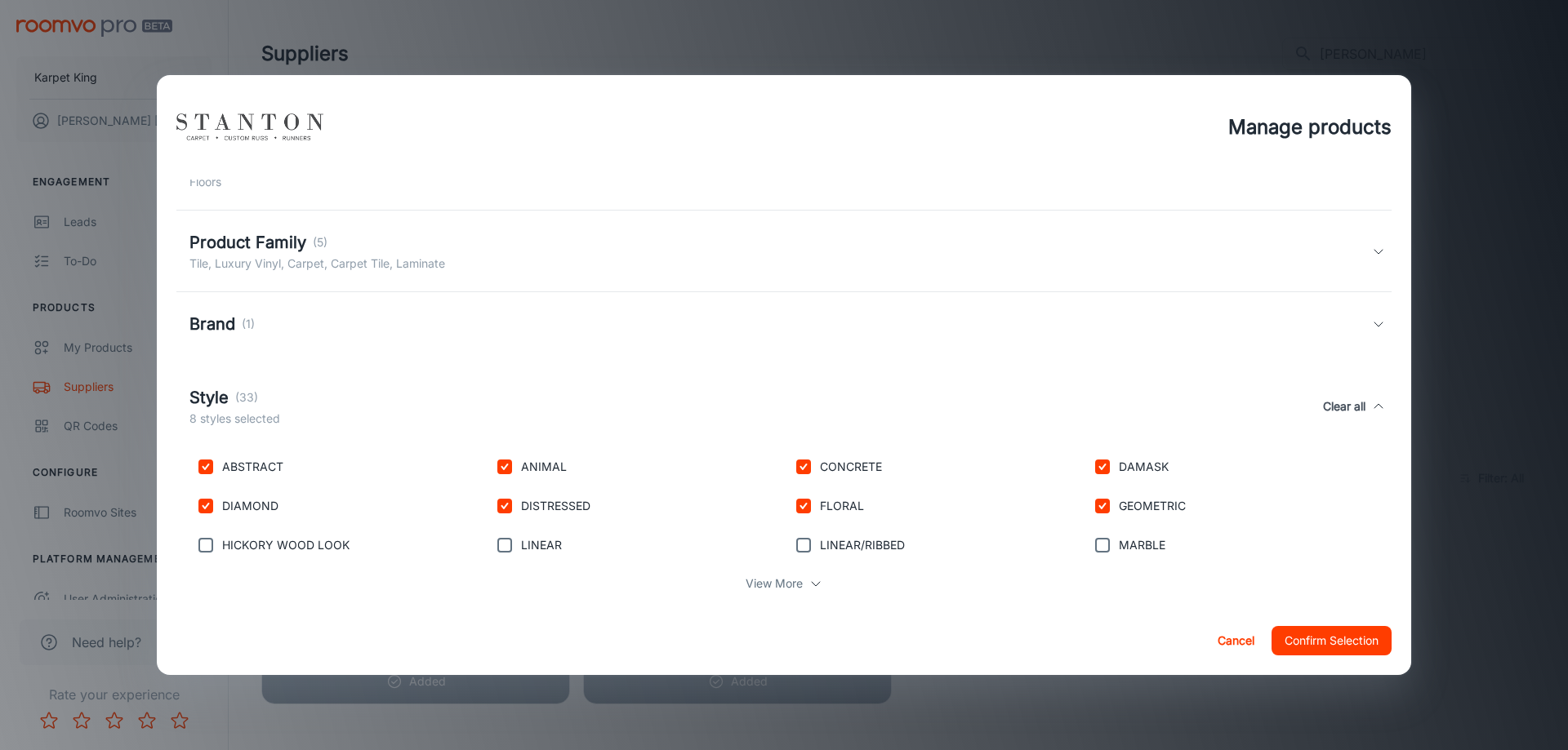
scroll to position [121, 0]
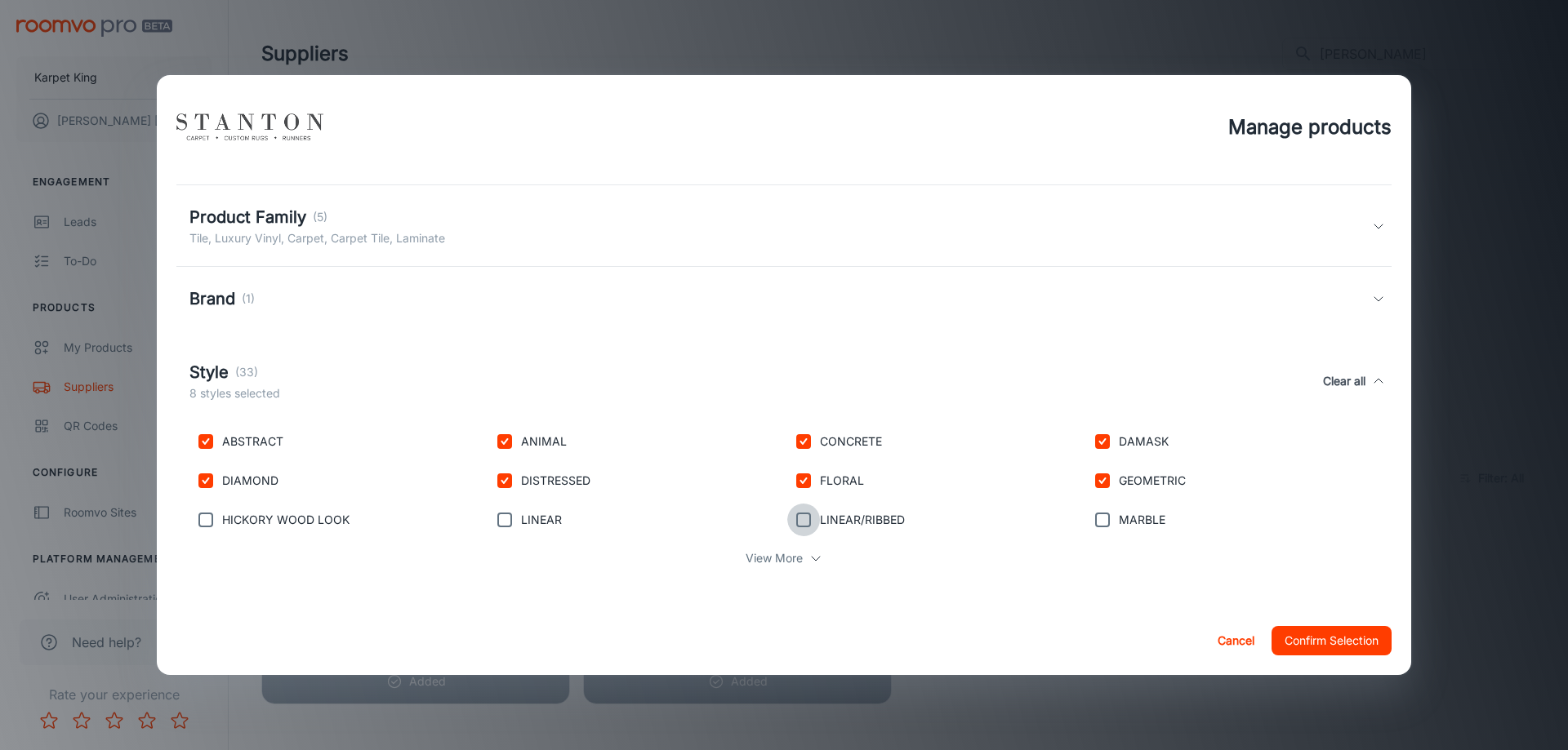
click at [812, 524] on input "checkbox" at bounding box center [803, 519] width 32 height 32
checkbox input "true"
click at [1121, 521] on p "MARBLE" at bounding box center [1142, 519] width 47 height 18
click at [1095, 518] on input "checkbox" at bounding box center [1102, 519] width 32 height 32
checkbox input "true"
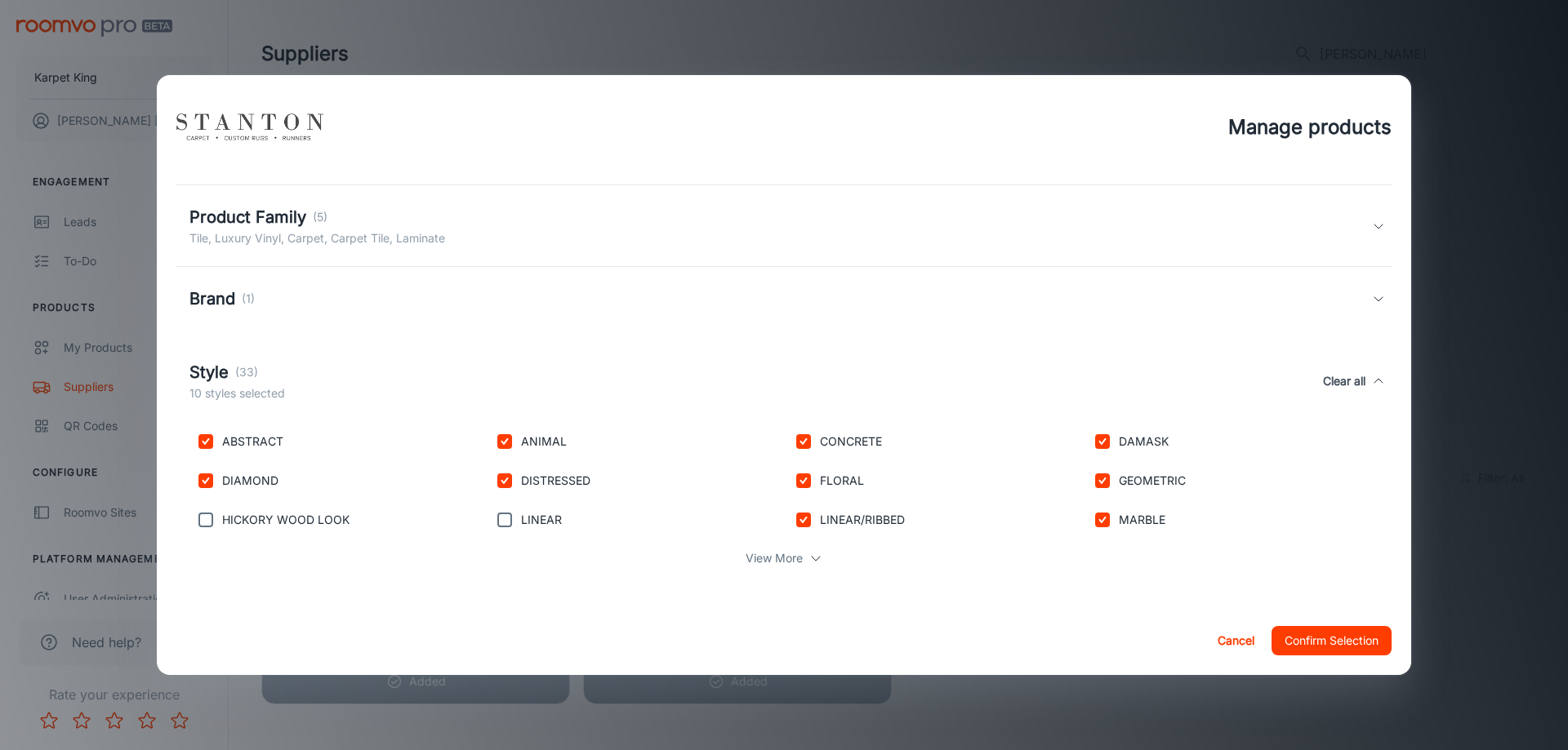
click at [495, 516] on input "checkbox" at bounding box center [504, 519] width 32 height 32
checkbox input "true"
drag, startPoint x: 204, startPoint y: 514, endPoint x: 362, endPoint y: 551, distance: 162.3
click at [204, 515] on input "checkbox" at bounding box center [205, 519] width 32 height 32
checkbox input "true"
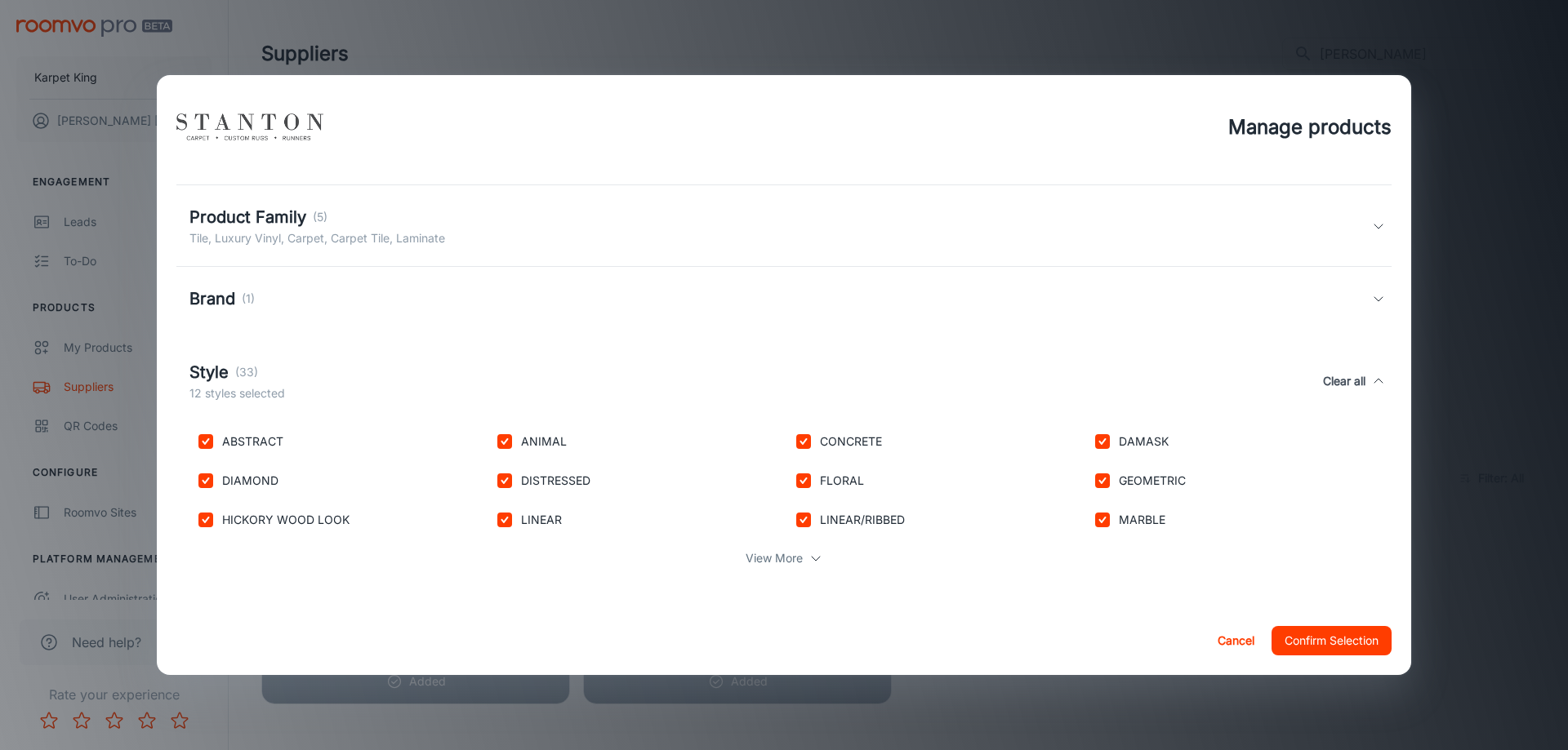
click at [762, 556] on p "View More" at bounding box center [773, 557] width 57 height 18
click at [207, 564] on input "checkbox" at bounding box center [205, 559] width 32 height 32
checkbox input "true"
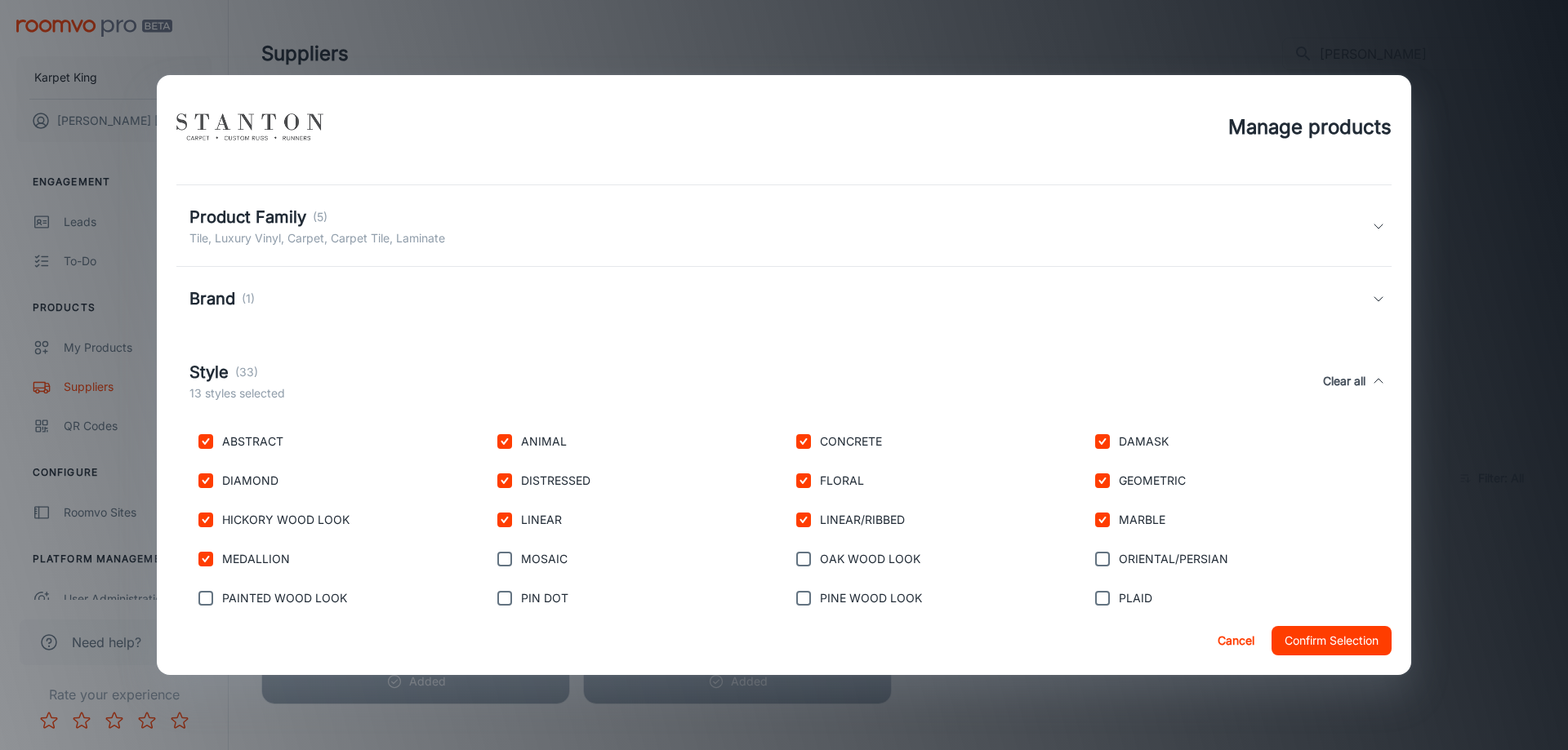
click at [206, 596] on input "checkbox" at bounding box center [205, 598] width 32 height 32
checkbox input "true"
click at [518, 553] on input "checkbox" at bounding box center [504, 559] width 32 height 32
checkbox input "true"
click at [513, 598] on input "checkbox" at bounding box center [504, 598] width 32 height 32
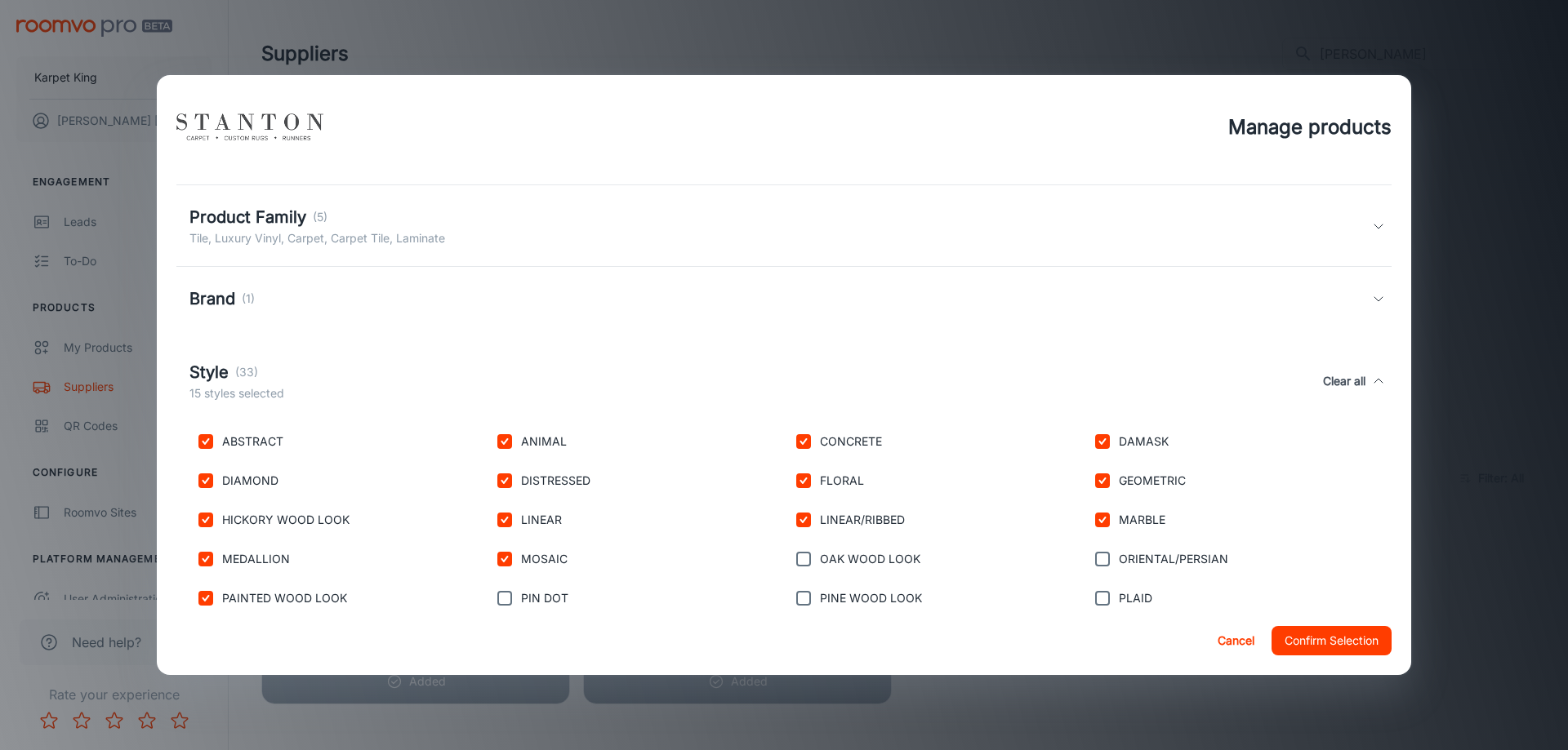
checkbox input "true"
click at [811, 560] on input "checkbox" at bounding box center [803, 559] width 32 height 32
checkbox input "true"
drag, startPoint x: 810, startPoint y: 598, endPoint x: 1112, endPoint y: 606, distance: 302.1
click at [812, 600] on input "checkbox" at bounding box center [803, 598] width 32 height 32
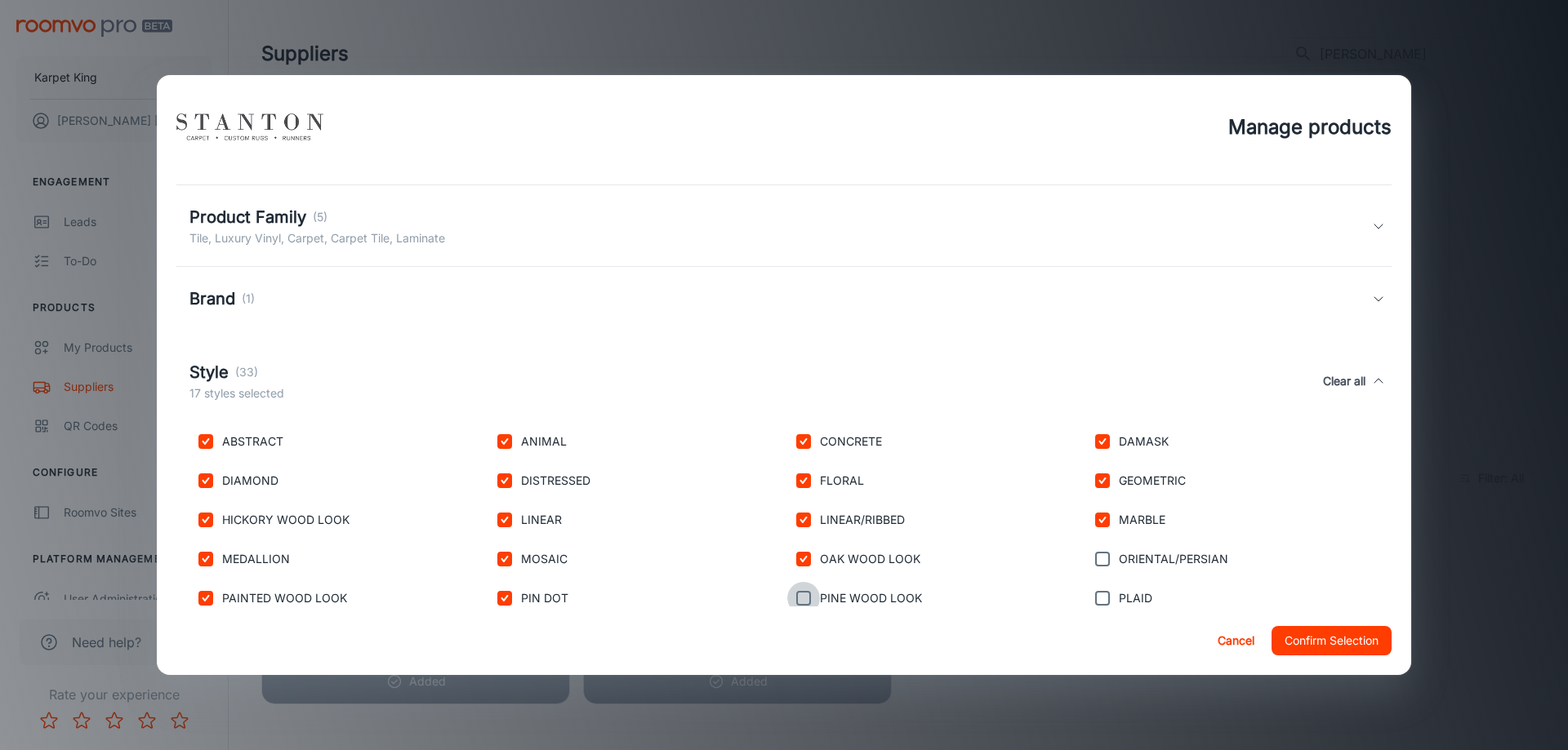
checkbox input "true"
click at [1110, 603] on input "checkbox" at bounding box center [1102, 598] width 32 height 32
checkbox input "true"
click at [1107, 564] on input "checkbox" at bounding box center [1102, 559] width 32 height 32
checkbox input "true"
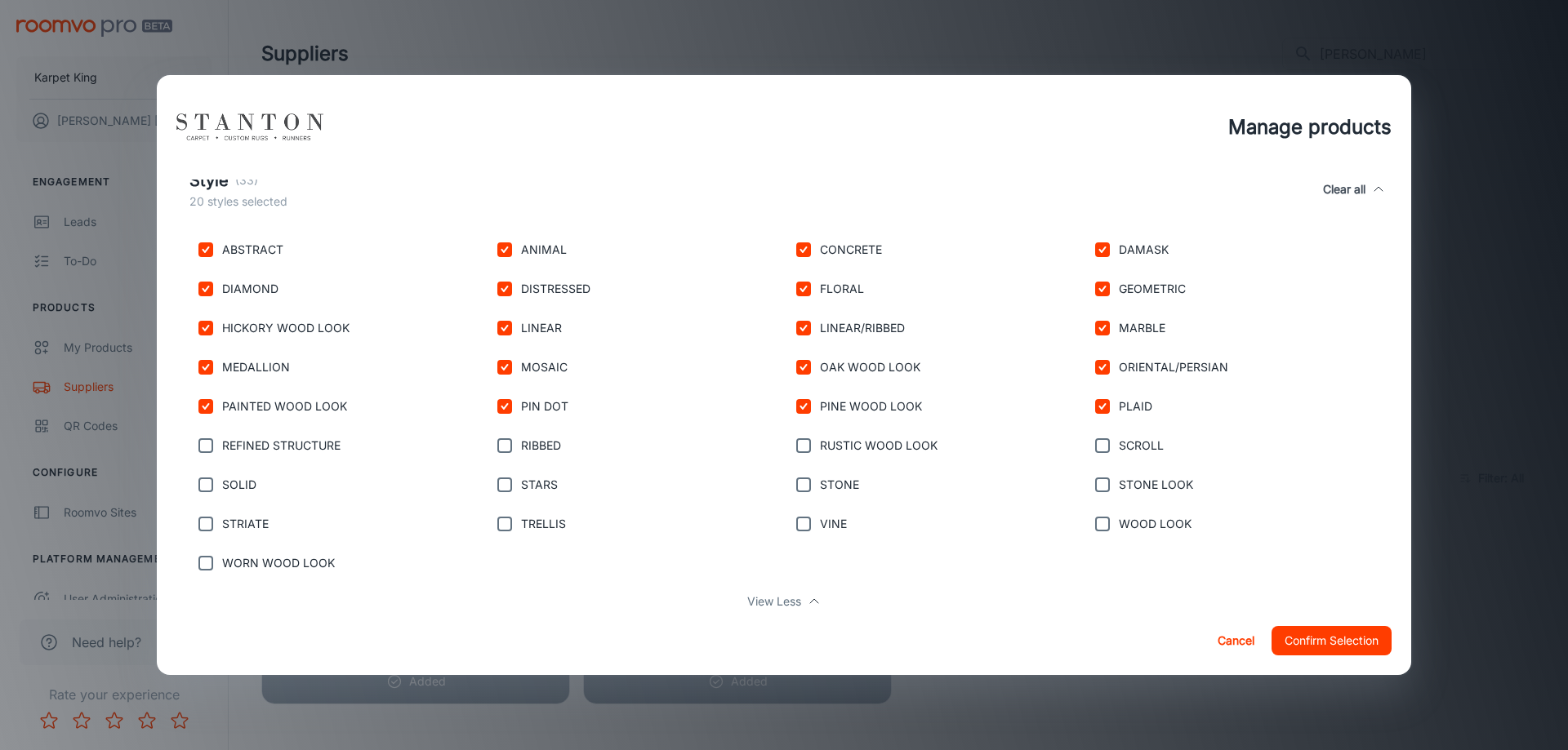
scroll to position [356, 0]
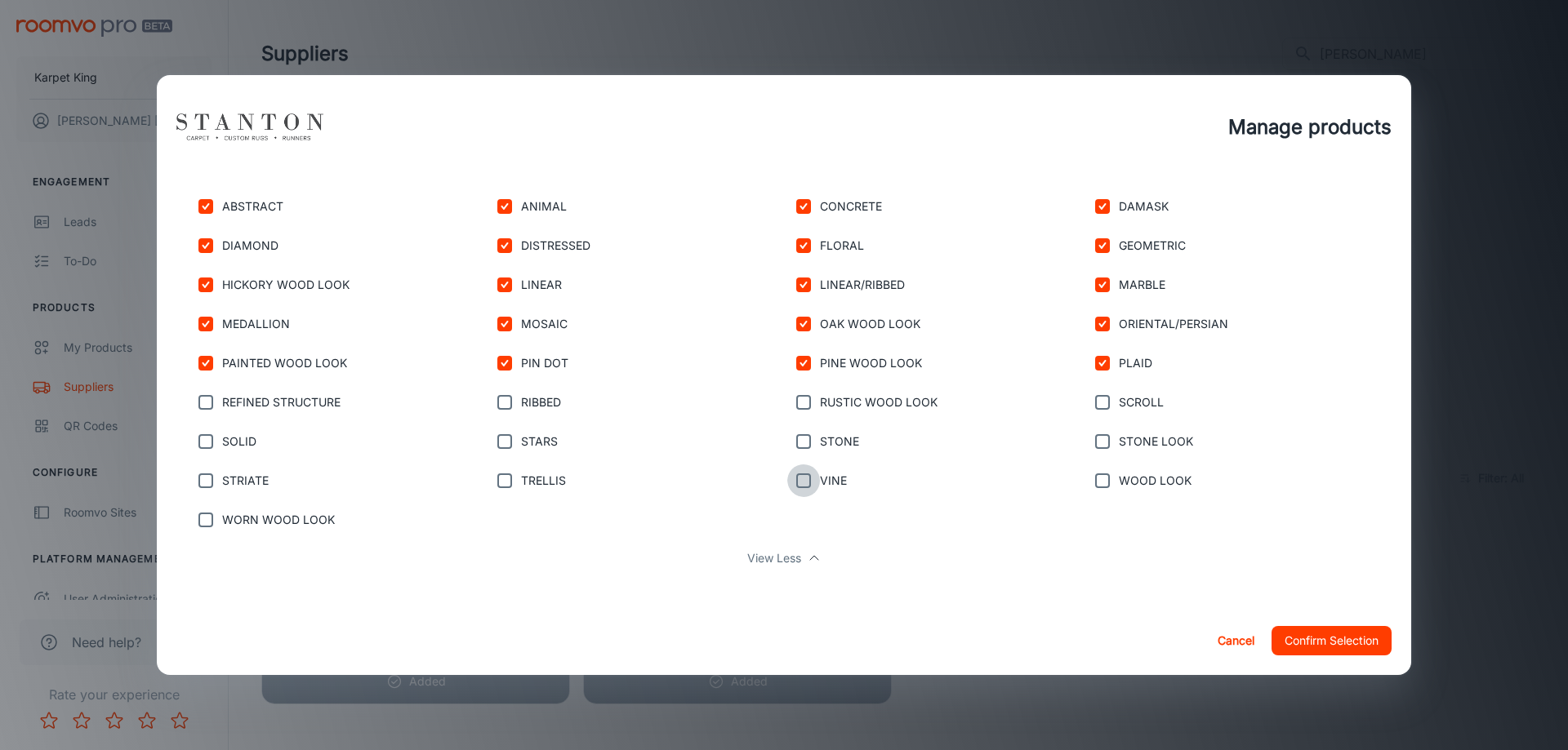
click at [802, 470] on input "checkbox" at bounding box center [803, 480] width 32 height 32
checkbox input "true"
click at [206, 515] on input "checkbox" at bounding box center [205, 519] width 32 height 32
checkbox input "true"
click at [203, 462] on div "STRIATE" at bounding box center [332, 478] width 299 height 39
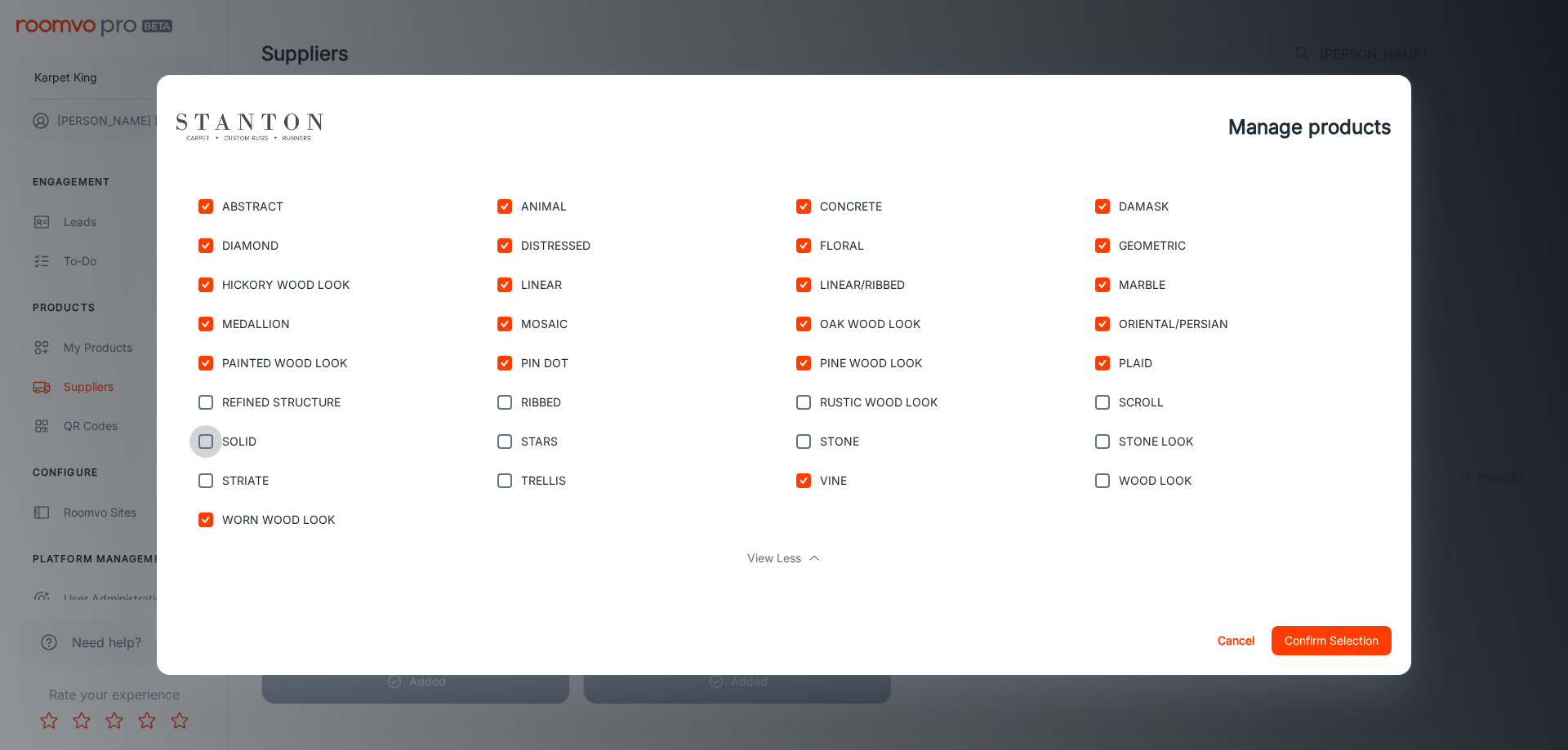
click at [200, 441] on input "checkbox" at bounding box center [205, 441] width 32 height 32
checkbox input "true"
click at [197, 400] on input "checkbox" at bounding box center [205, 402] width 32 height 32
checkbox input "true"
click at [205, 481] on input "checkbox" at bounding box center [205, 480] width 32 height 32
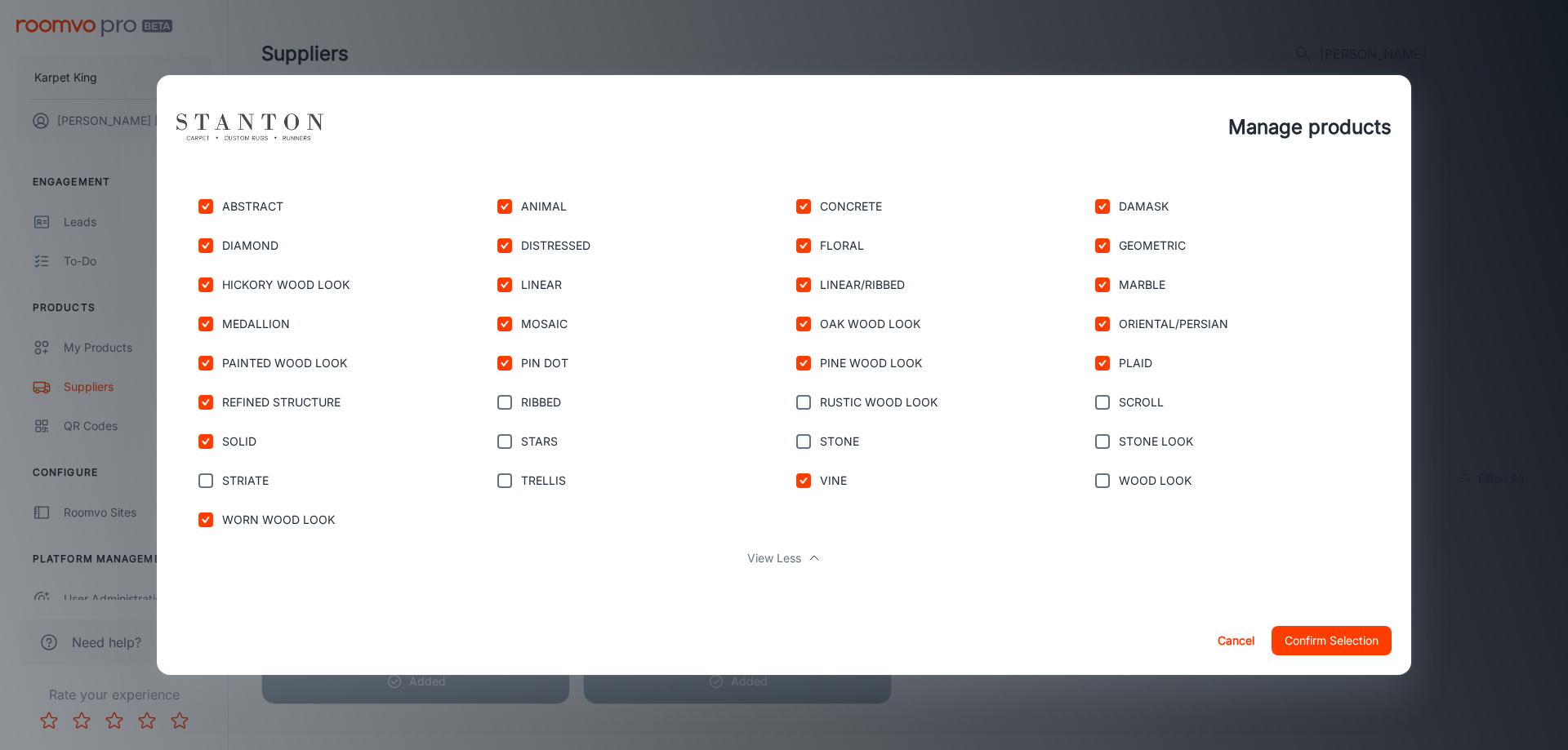
checkbox input "true"
click at [512, 408] on input "checkbox" at bounding box center [504, 402] width 32 height 32
checkbox input "true"
click at [508, 449] on input "checkbox" at bounding box center [504, 441] width 32 height 32
checkbox input "true"
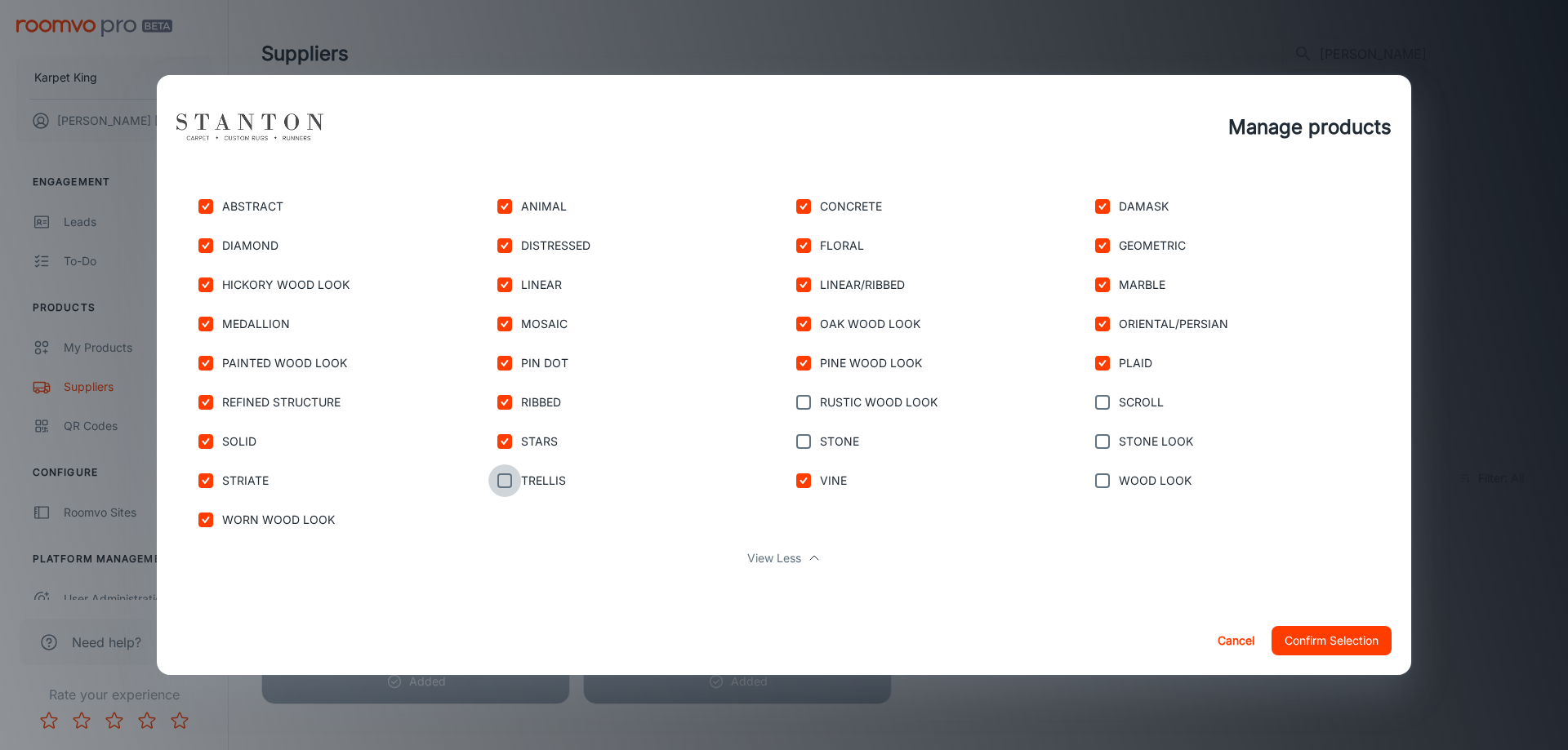
click at [506, 488] on input "checkbox" at bounding box center [504, 480] width 32 height 32
checkbox input "true"
click at [809, 434] on input "checkbox" at bounding box center [803, 441] width 32 height 32
checkbox input "true"
click at [798, 395] on input "checkbox" at bounding box center [803, 402] width 32 height 32
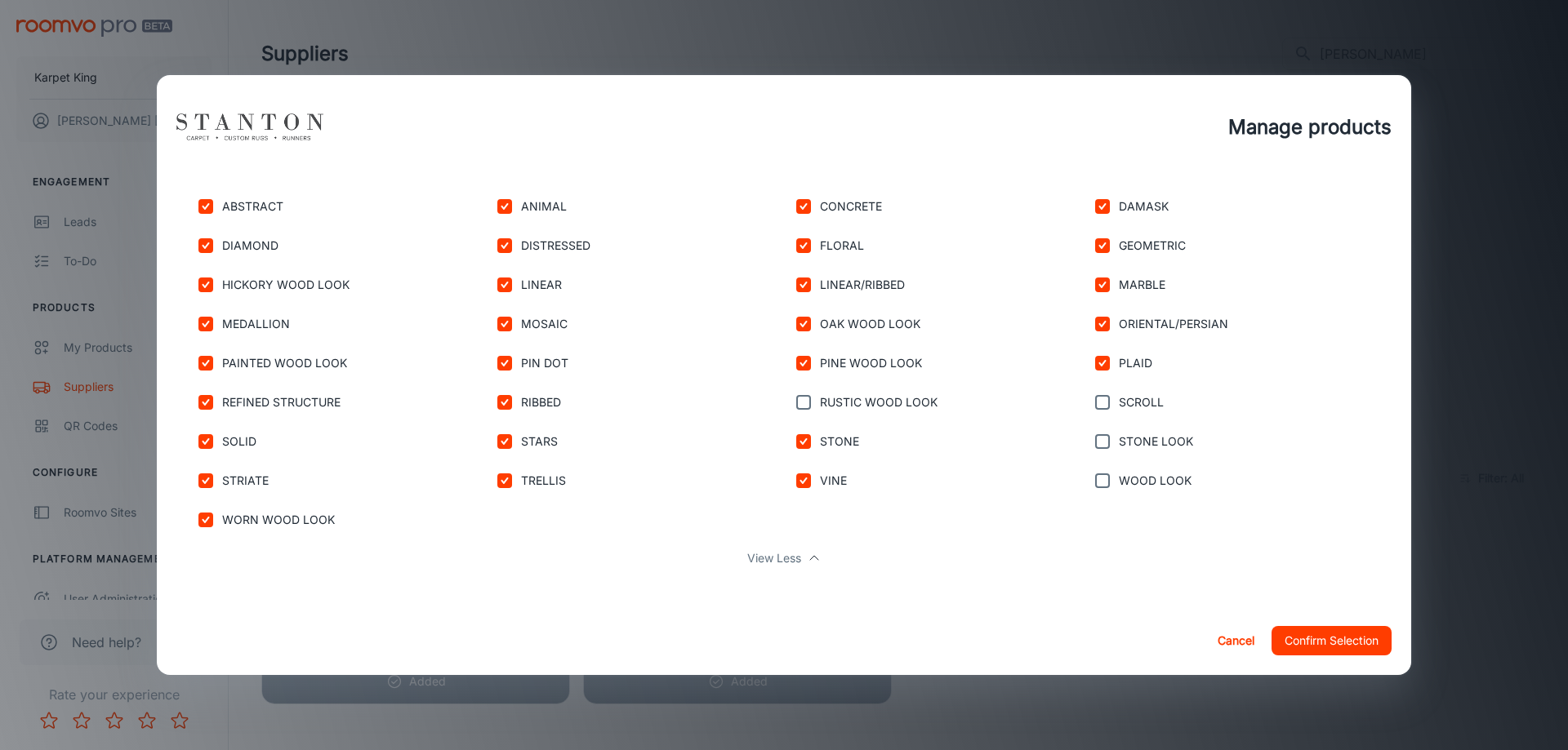
checkbox input "true"
click at [1106, 412] on input "checkbox" at bounding box center [1102, 402] width 32 height 32
checkbox input "true"
click at [1107, 437] on input "checkbox" at bounding box center [1102, 441] width 32 height 32
checkbox input "true"
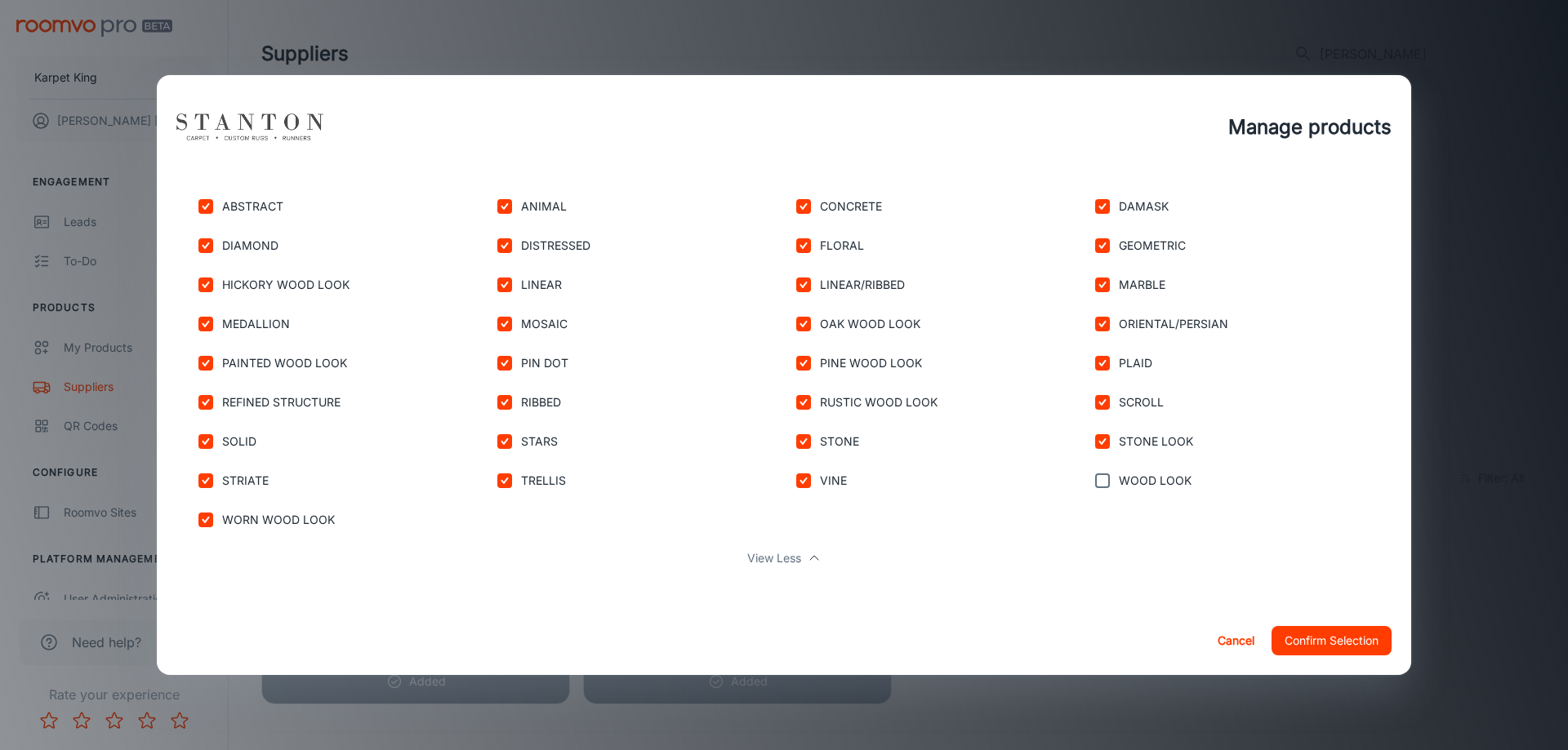
click at [1104, 484] on input "checkbox" at bounding box center [1102, 480] width 32 height 32
checkbox input "true"
click at [1316, 635] on button "Confirm Selection" at bounding box center [1331, 641] width 120 height 30
click at [1330, 647] on div "Karastan Added [PERSON_NAME] Carpet Added" at bounding box center [891, 596] width 1287 height 216
